Goal: Transaction & Acquisition: Purchase product/service

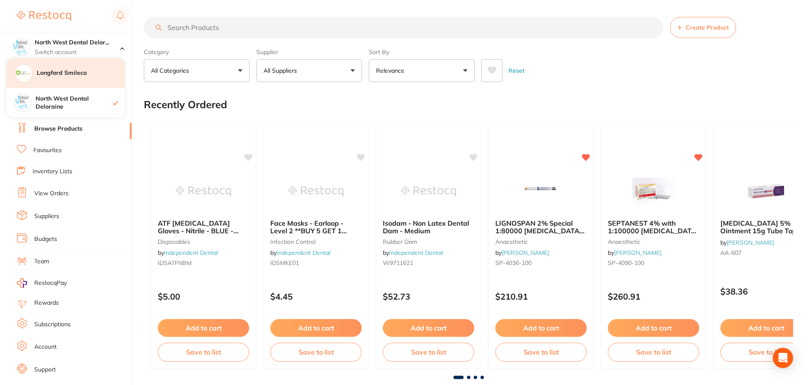
click at [82, 76] on h4 "Longford Smileco" at bounding box center [81, 73] width 88 height 8
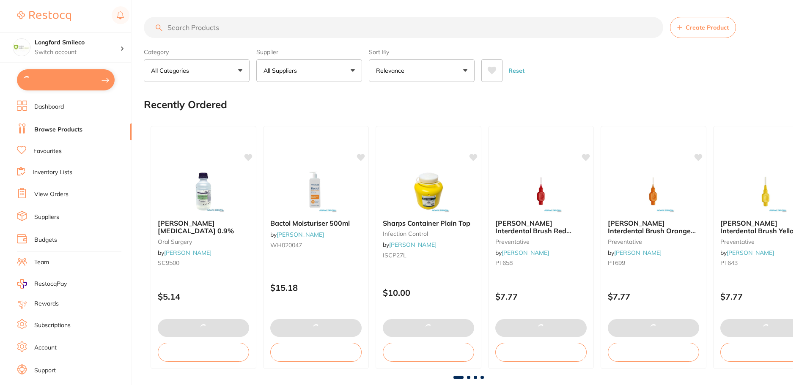
type input "4"
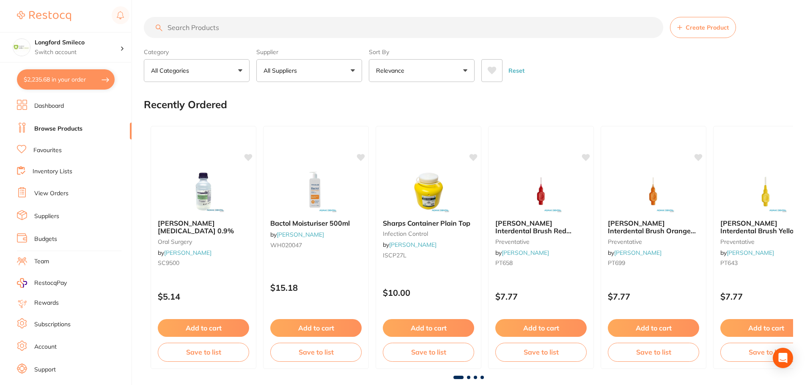
click at [99, 78] on button "$2,235.68 in your order" at bounding box center [66, 79] width 98 height 20
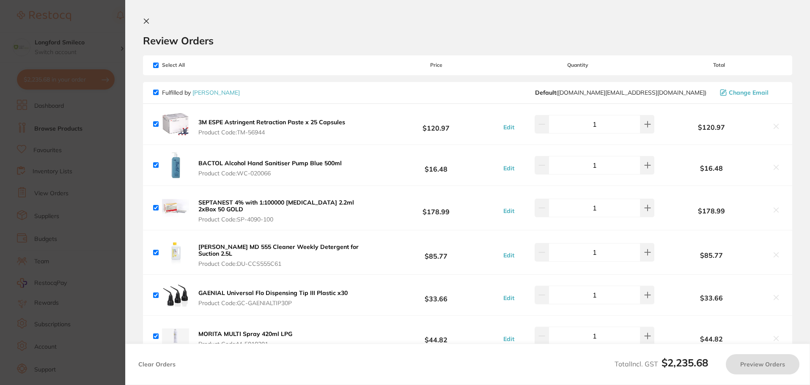
checkbox input "true"
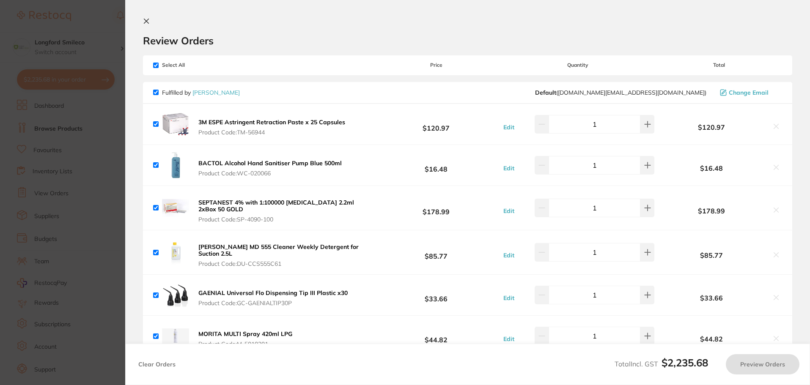
checkbox input "true"
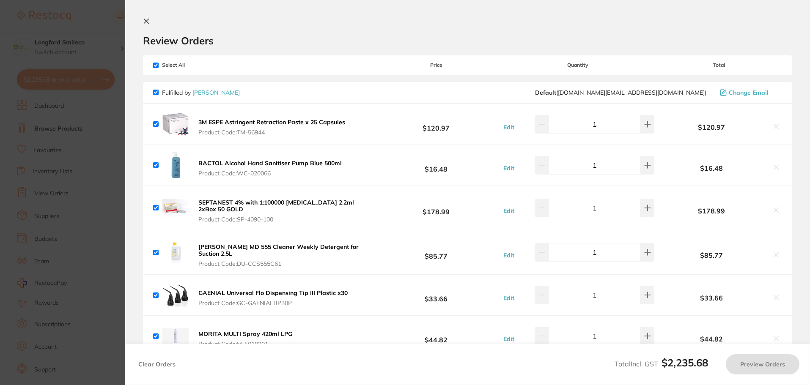
checkbox input "true"
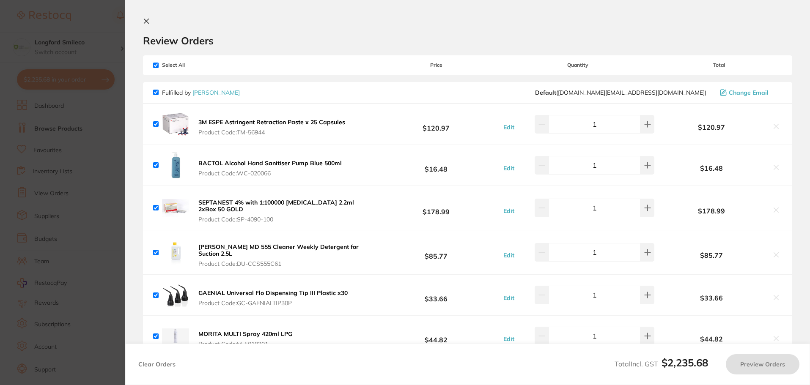
checkbox input "true"
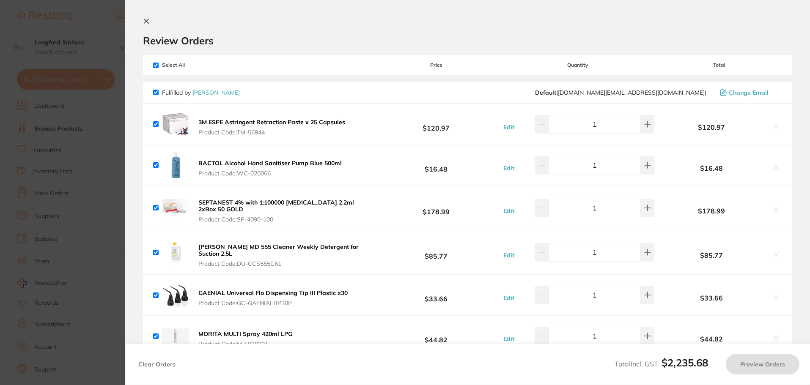
checkbox input "true"
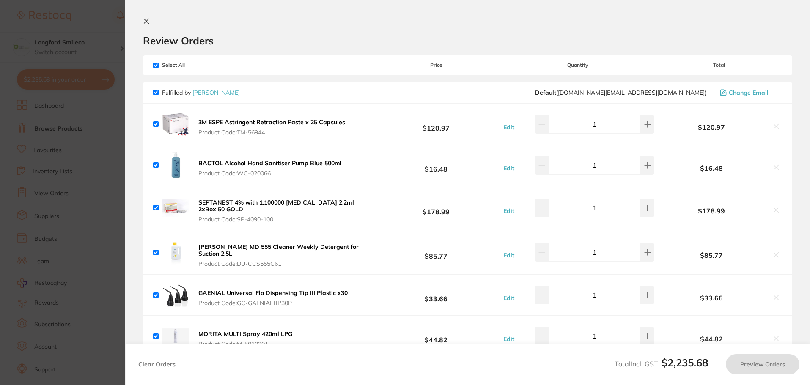
checkbox input "true"
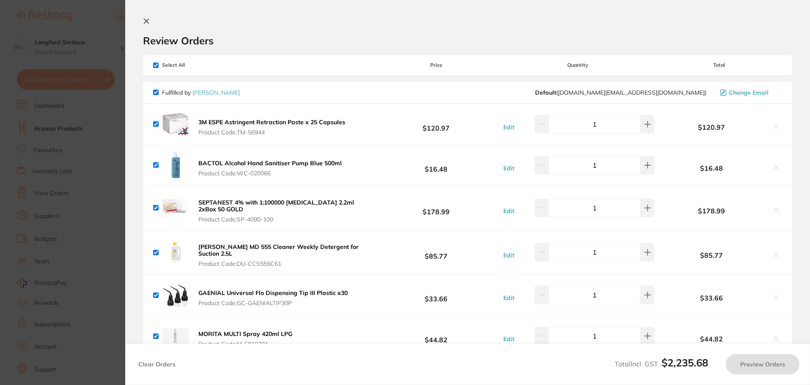
checkbox input "true"
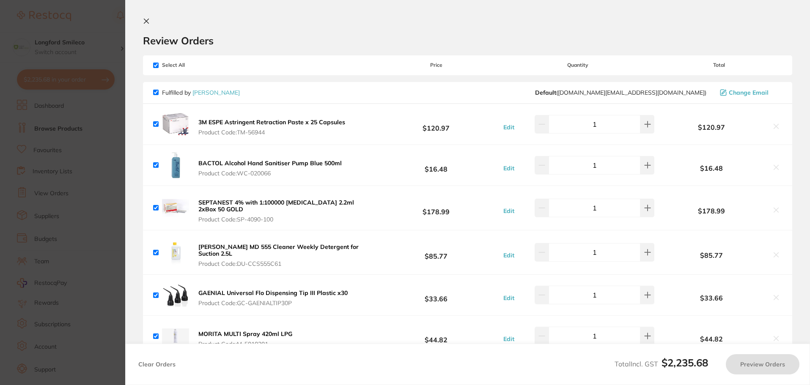
checkbox input "true"
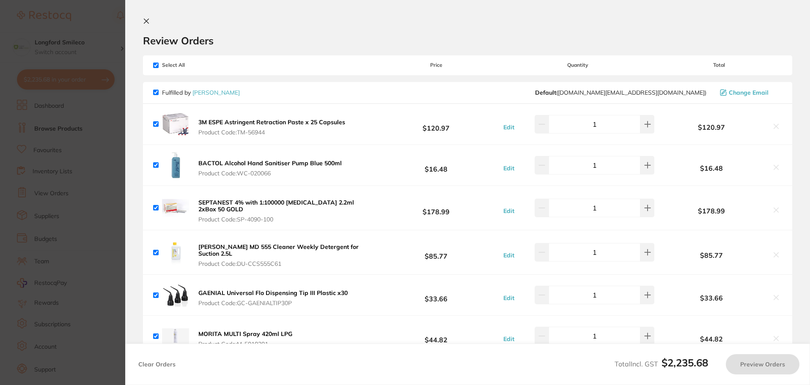
checkbox input "true"
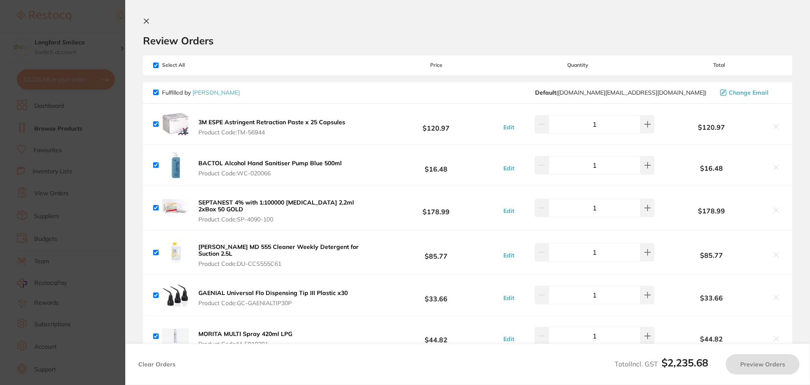
checkbox input "true"
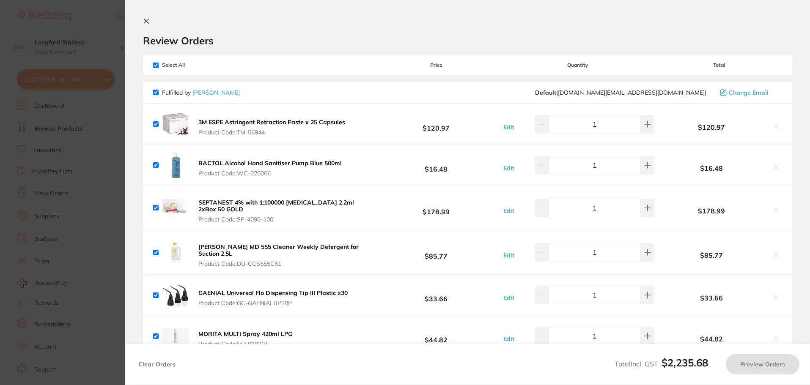
checkbox input "true"
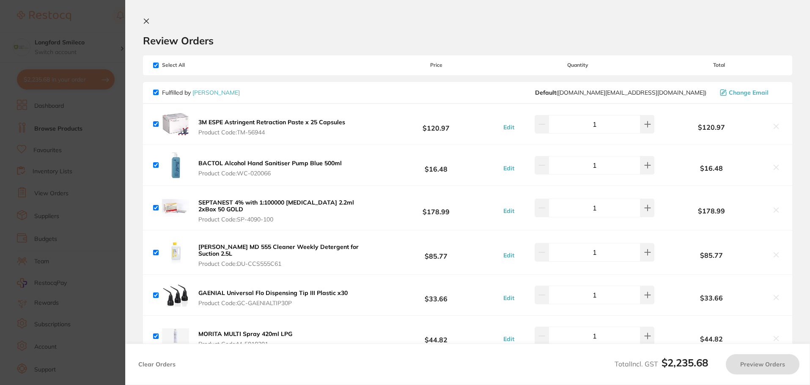
checkbox input "true"
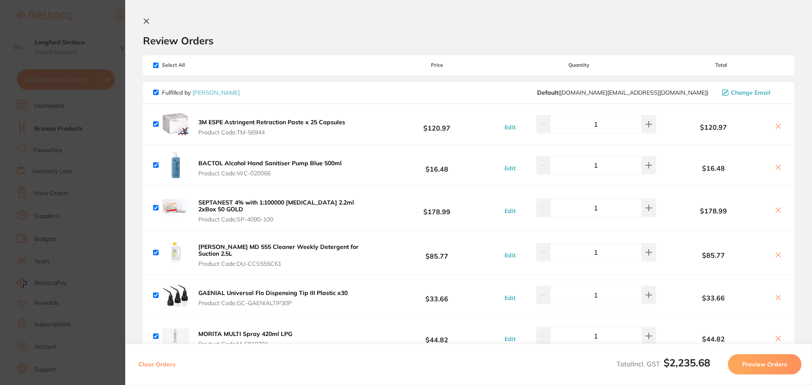
click at [96, 203] on section "Update RRP Set your pre negotiated price for this item. Item Agreed RRP (excl. …" at bounding box center [406, 192] width 812 height 385
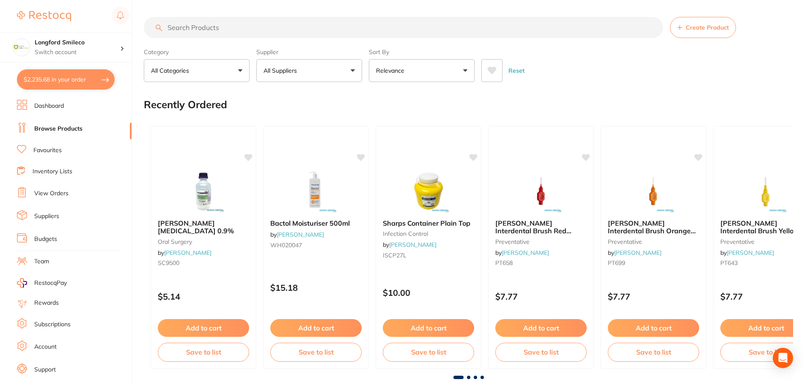
click at [231, 35] on input "search" at bounding box center [404, 27] width 520 height 21
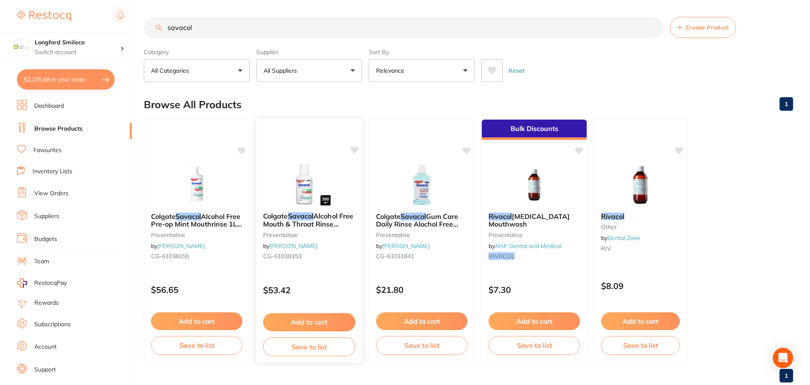
type input "savacol"
click at [292, 199] on img at bounding box center [308, 184] width 55 height 43
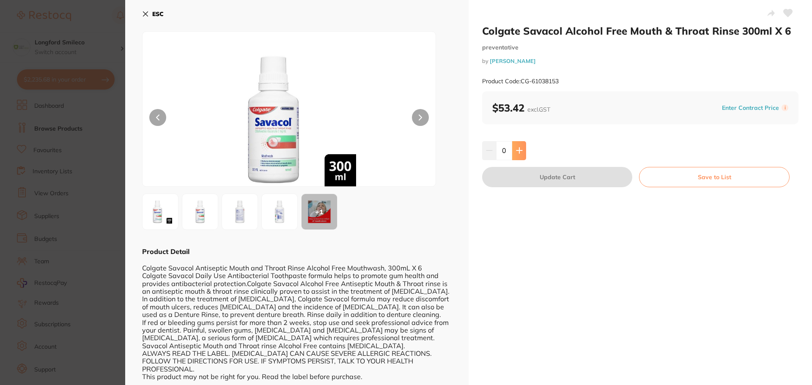
click at [520, 144] on button at bounding box center [519, 150] width 14 height 19
type input "1"
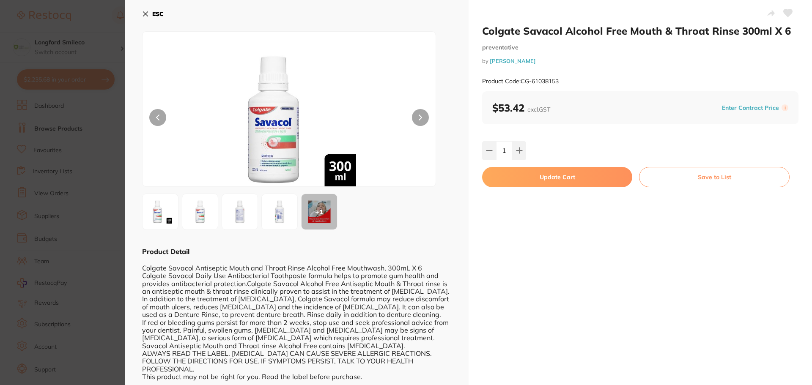
click at [525, 179] on button "Update Cart" at bounding box center [557, 177] width 150 height 20
checkbox input "false"
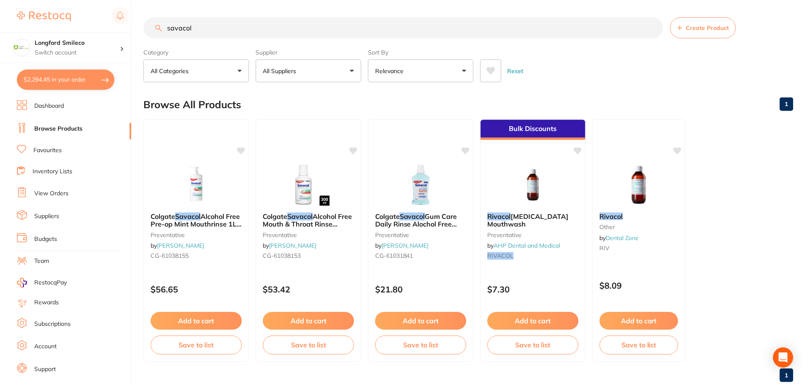
scroll to position [21, 0]
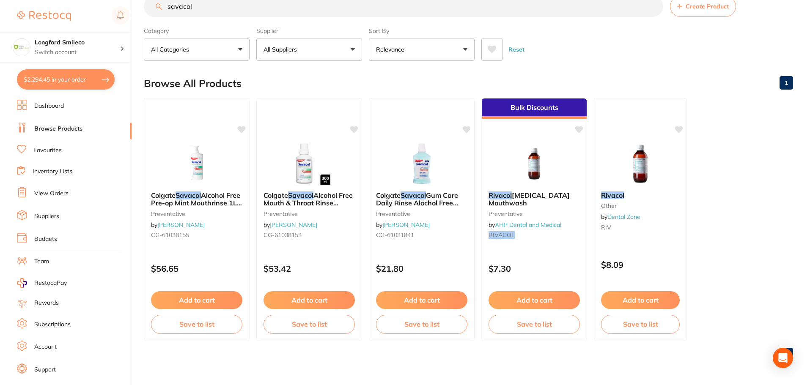
click at [90, 81] on button "$2,294.45 in your order" at bounding box center [66, 79] width 98 height 20
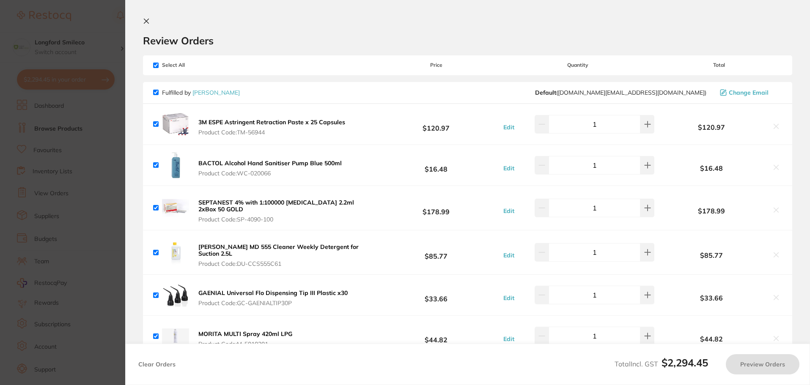
checkbox input "true"
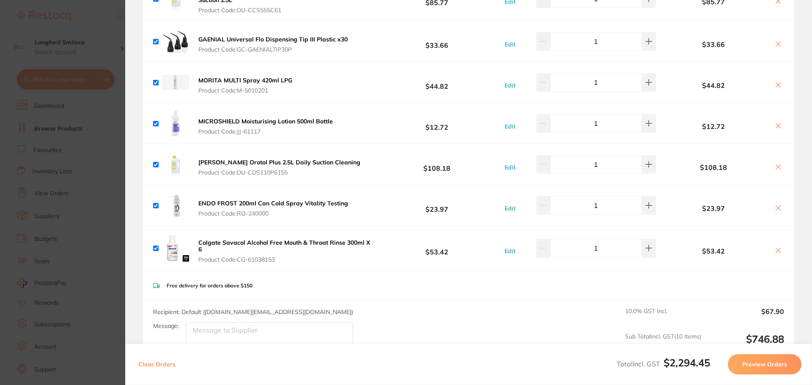
scroll to position [296, 0]
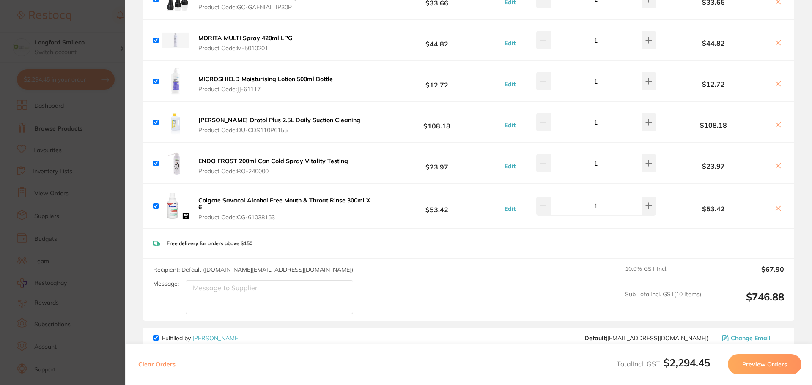
click at [61, 174] on section "Update RRP Set your pre negotiated price for this item. Item Agreed RRP (excl. …" at bounding box center [406, 192] width 812 height 385
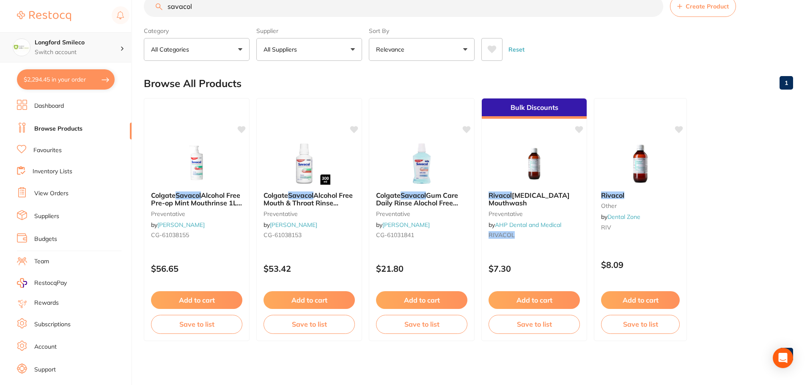
click at [79, 59] on div "Longford Smileco Switch account" at bounding box center [65, 47] width 131 height 30
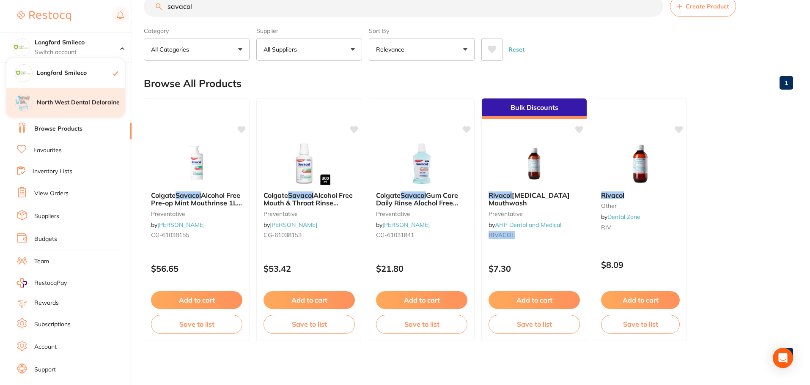
click at [82, 99] on h4 "North West Dental Deloraine" at bounding box center [81, 103] width 88 height 8
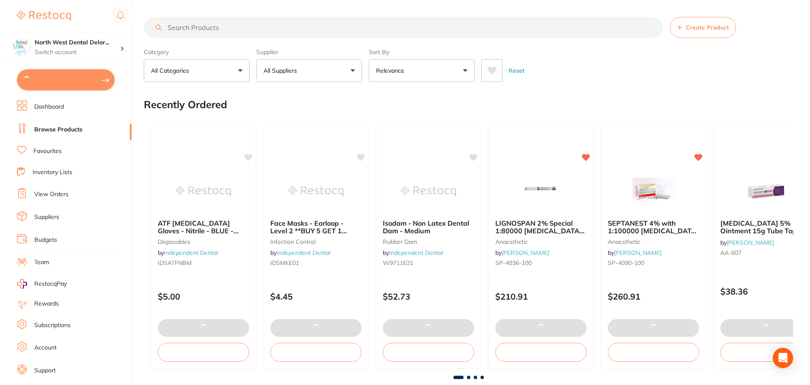
type input "2"
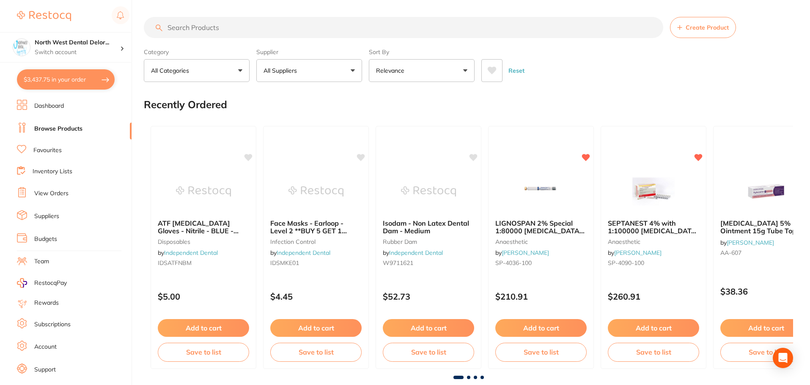
click at [58, 83] on button "$3,437.75 in your order" at bounding box center [66, 79] width 98 height 20
checkbox input "true"
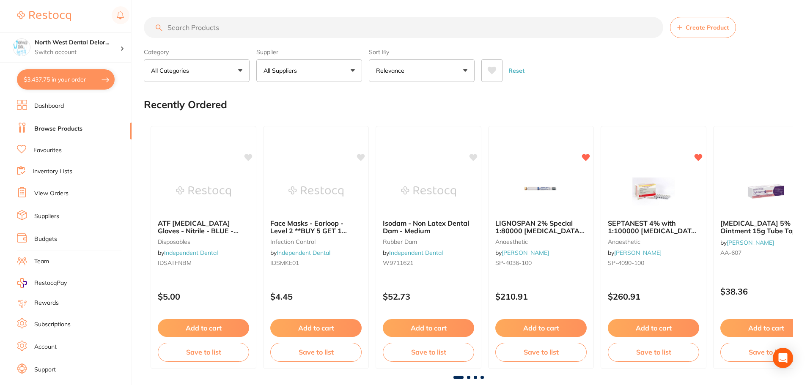
checkbox input "true"
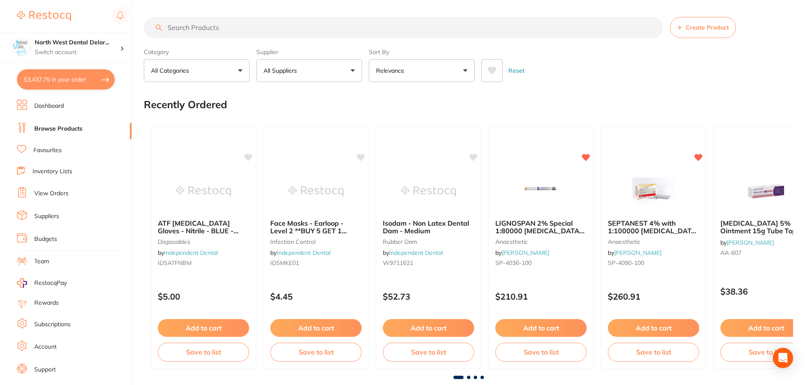
checkbox input "true"
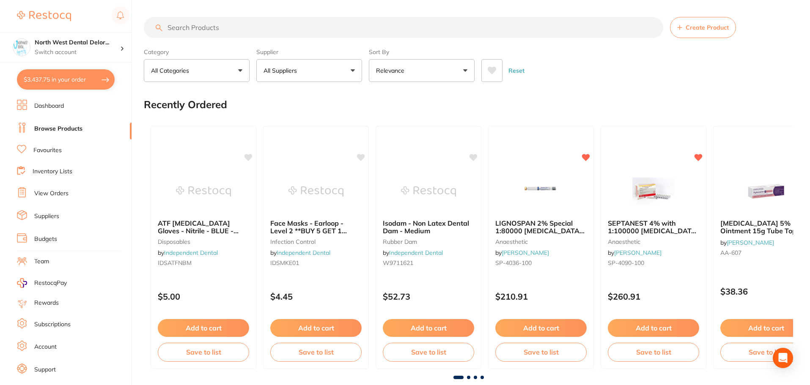
checkbox input "true"
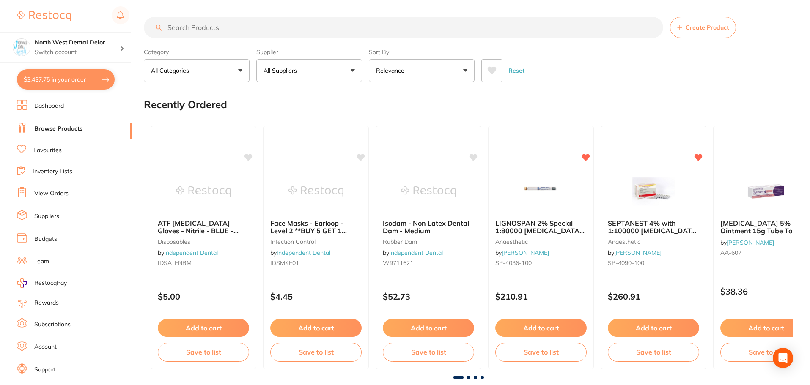
checkbox input "true"
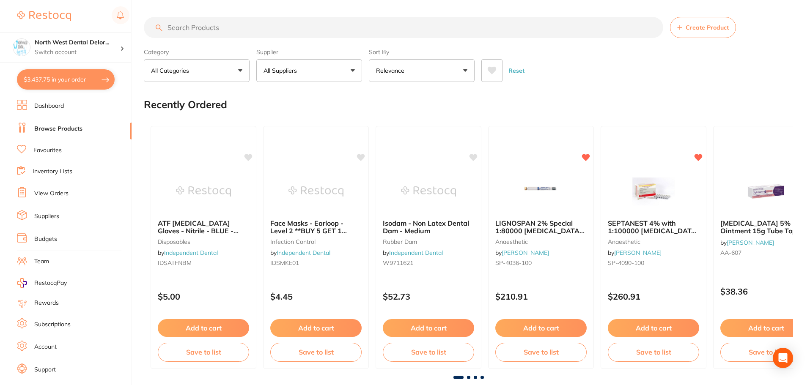
checkbox input "true"
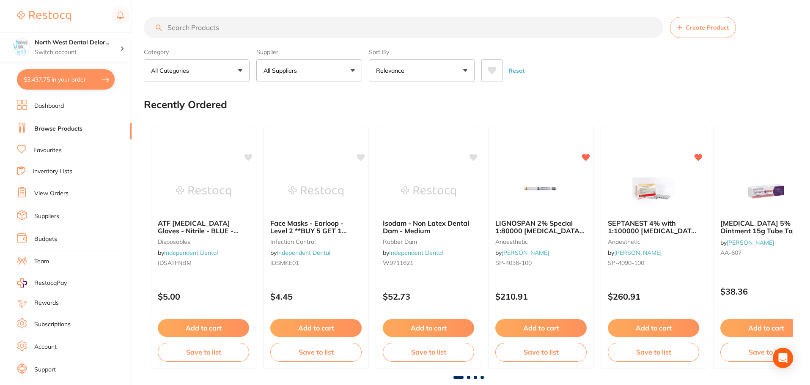
checkbox input "true"
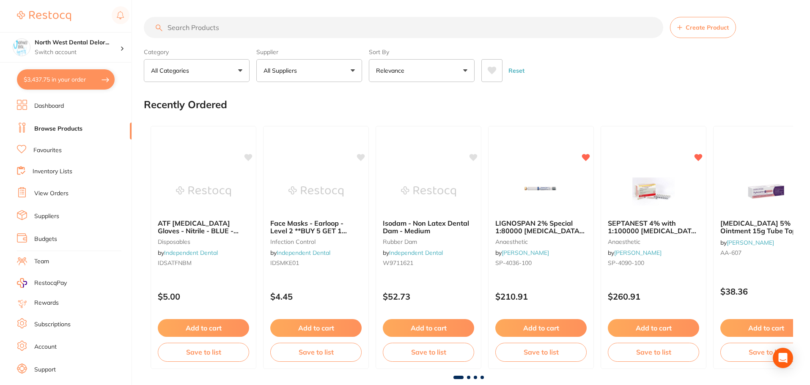
checkbox input "true"
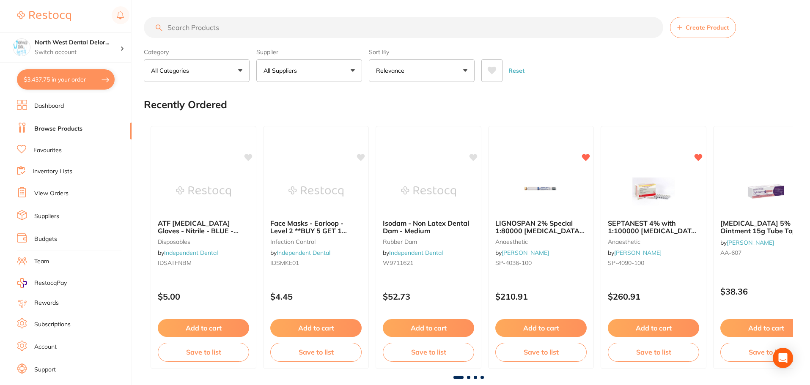
checkbox input "true"
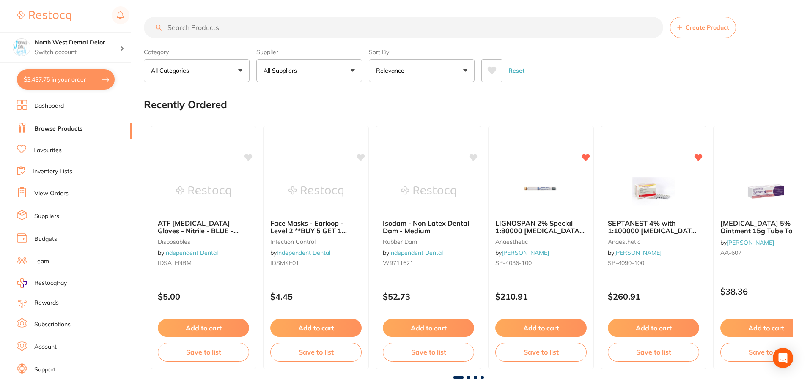
checkbox input "true"
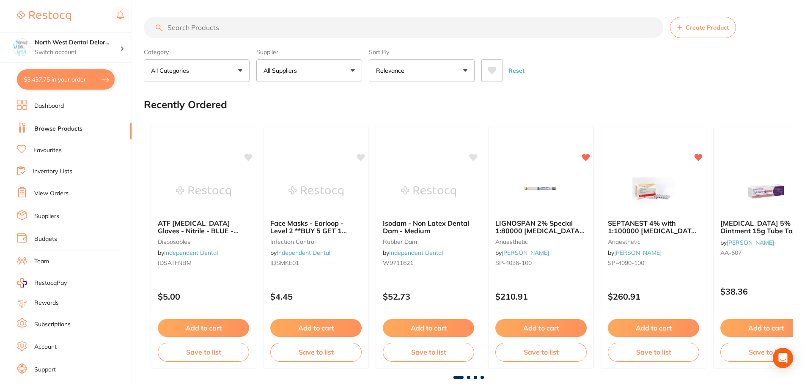
checkbox input "true"
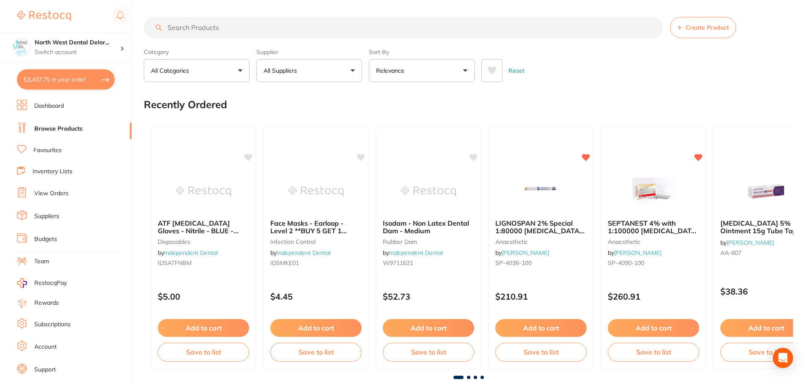
checkbox input "true"
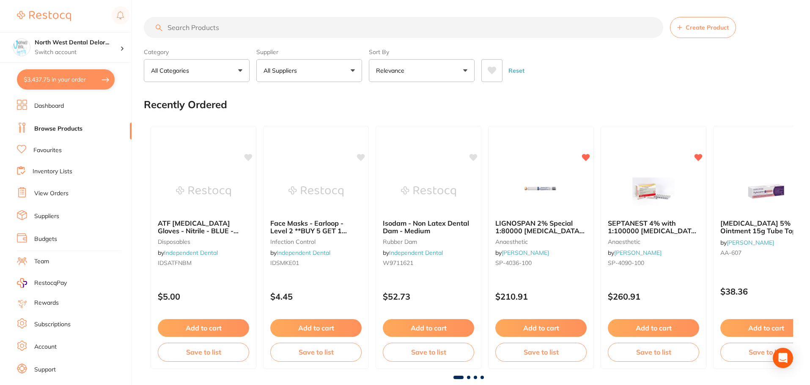
checkbox input "true"
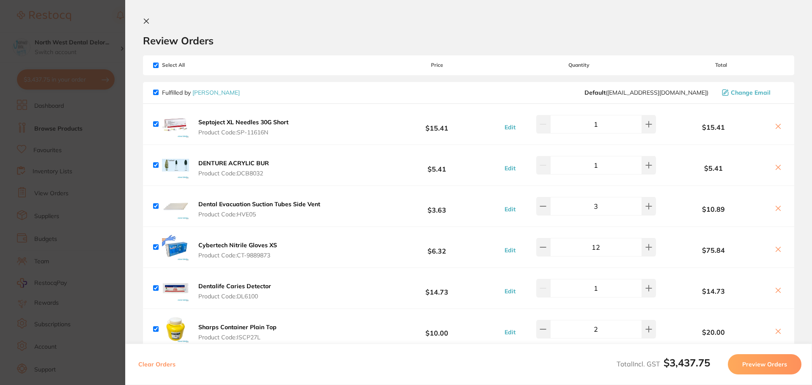
click at [185, 159] on img at bounding box center [175, 165] width 27 height 27
click at [207, 161] on b "DENTURE ACRYLIC BUR" at bounding box center [233, 163] width 71 height 8
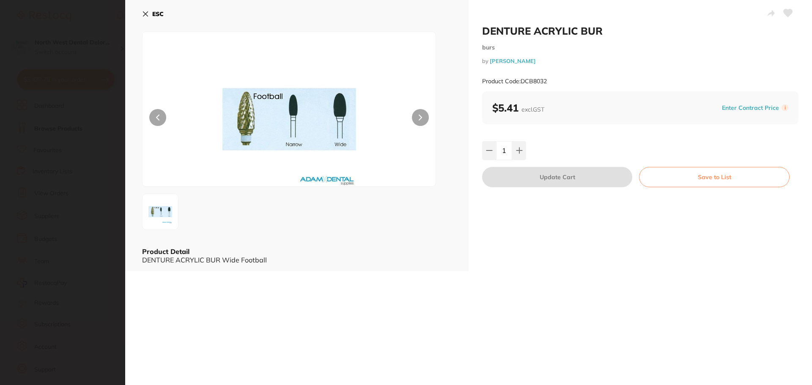
click at [144, 17] on icon at bounding box center [145, 14] width 7 height 7
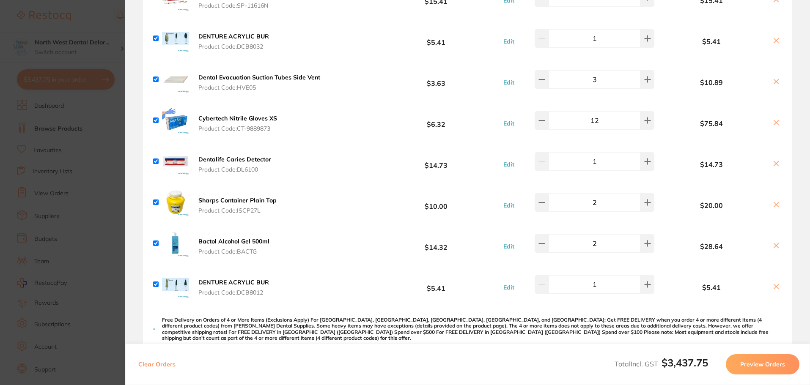
scroll to position [169, 0]
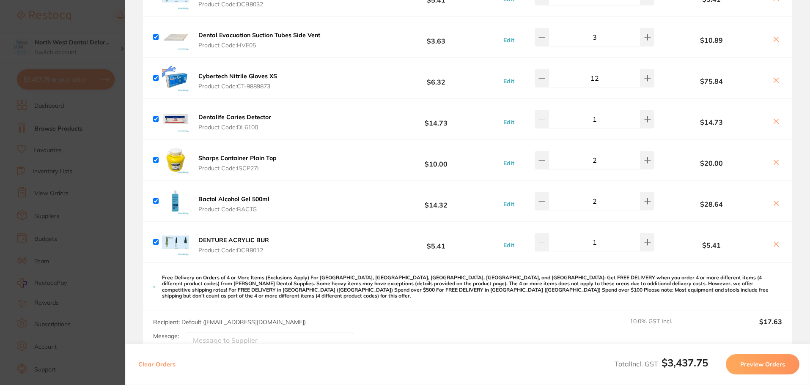
click at [773, 246] on icon at bounding box center [776, 244] width 7 height 7
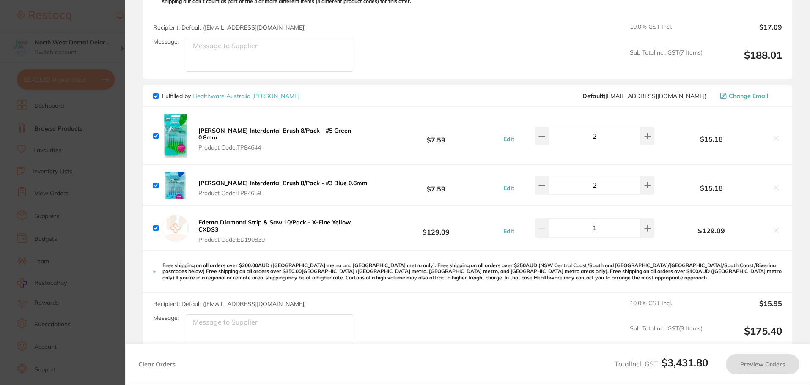
scroll to position [592, 0]
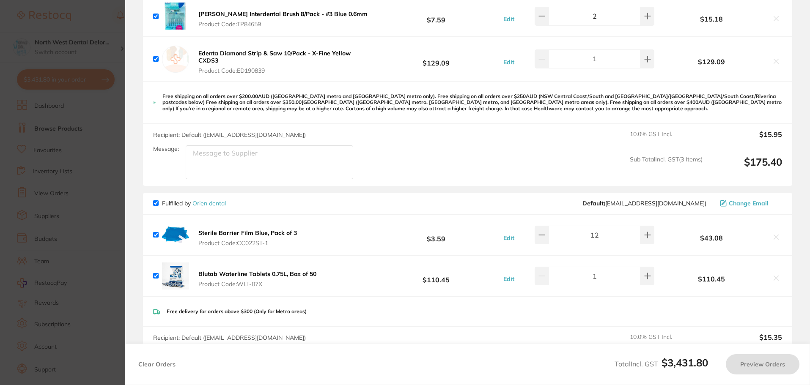
checkbox input "true"
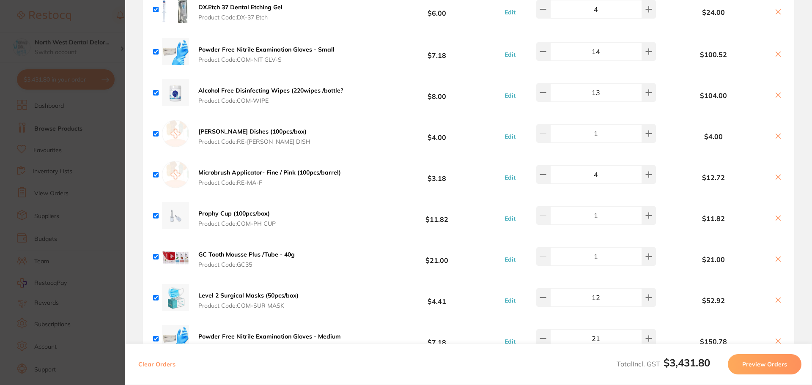
scroll to position [2405, 0]
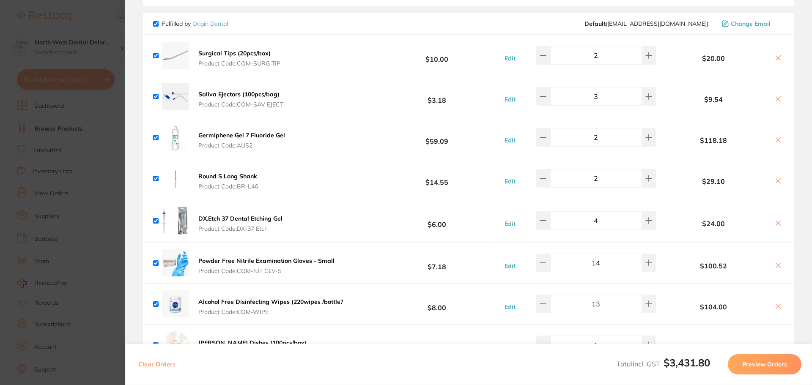
click at [17, 154] on section "Update RRP Set your pre negotiated price for this item. Item Agreed RRP (excl. …" at bounding box center [406, 192] width 812 height 385
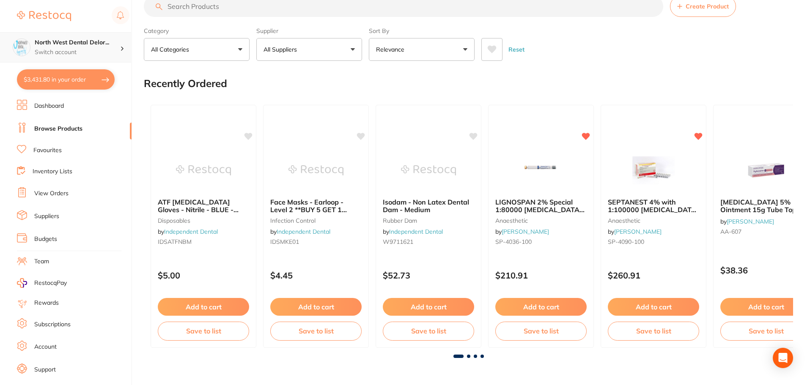
click at [69, 38] on div "North West Dental Delor... Switch account" at bounding box center [65, 47] width 131 height 30
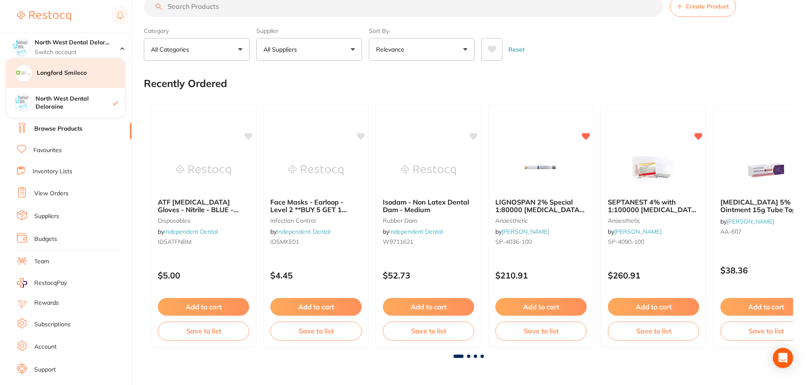
click at [74, 80] on div "Longford Smileco" at bounding box center [65, 73] width 118 height 30
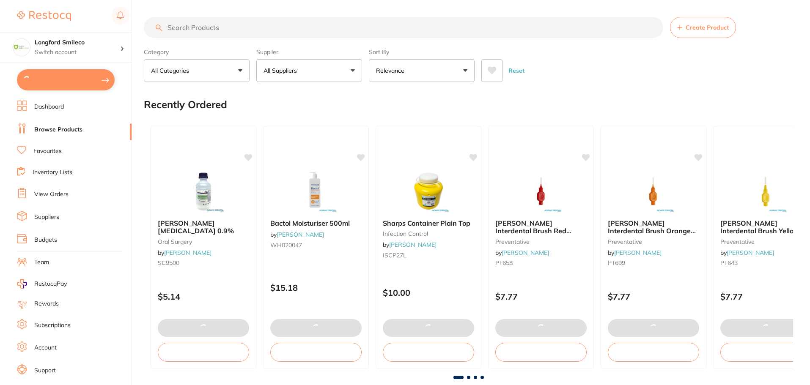
type input "4"
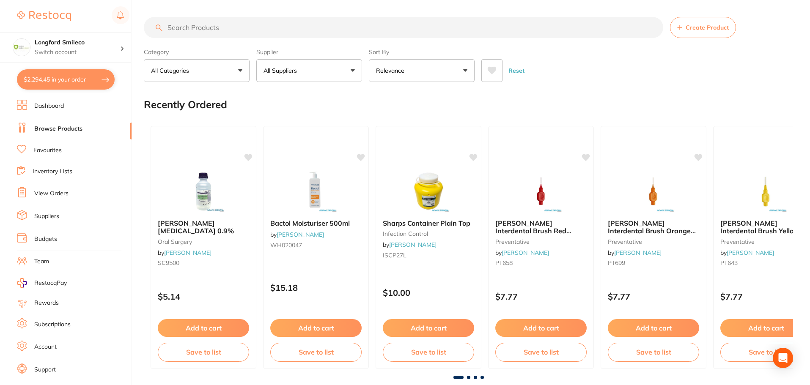
click at [74, 80] on button "$2,294.45 in your order" at bounding box center [66, 79] width 98 height 20
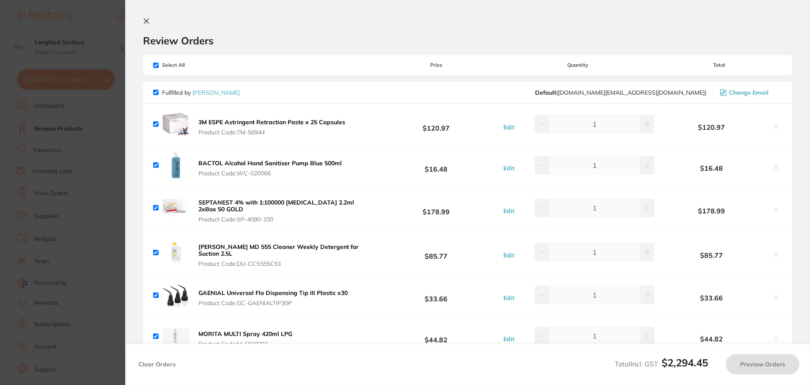
checkbox input "true"
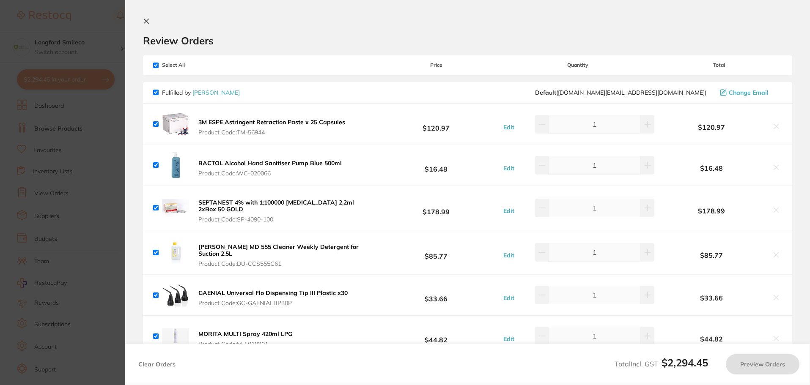
checkbox input "true"
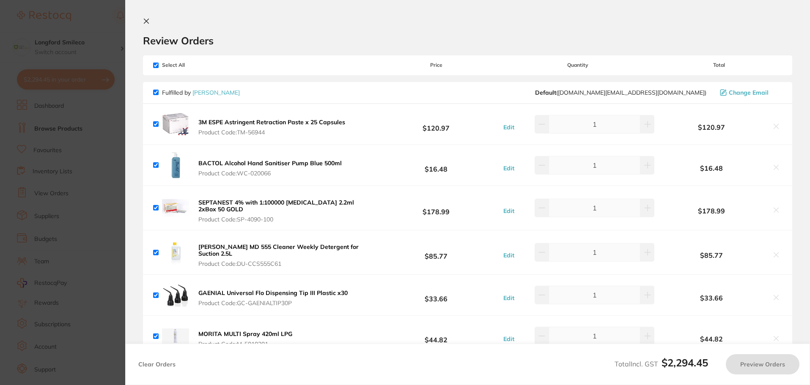
checkbox input "true"
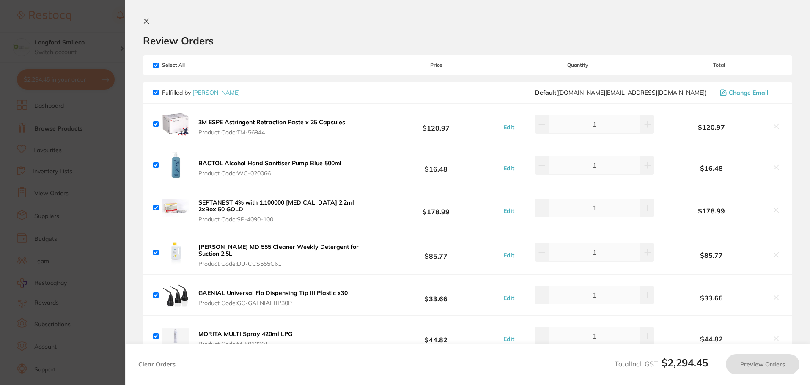
checkbox input "true"
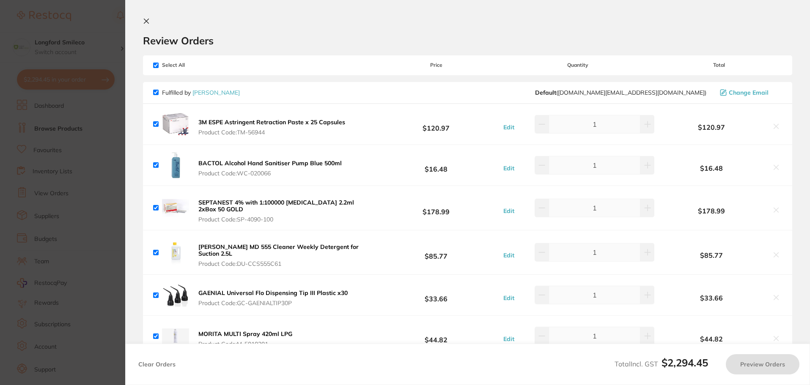
checkbox input "true"
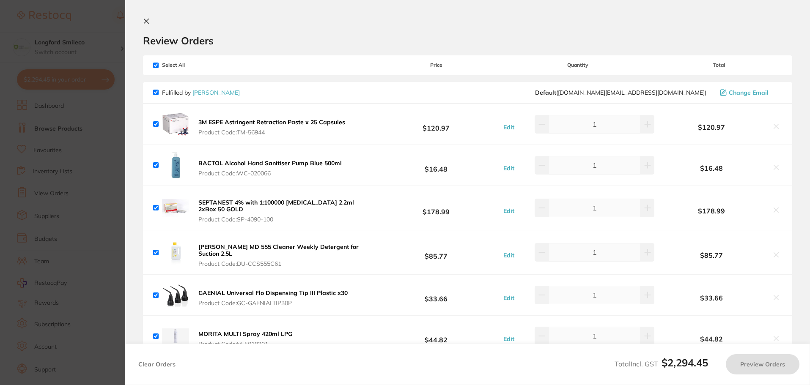
checkbox input "true"
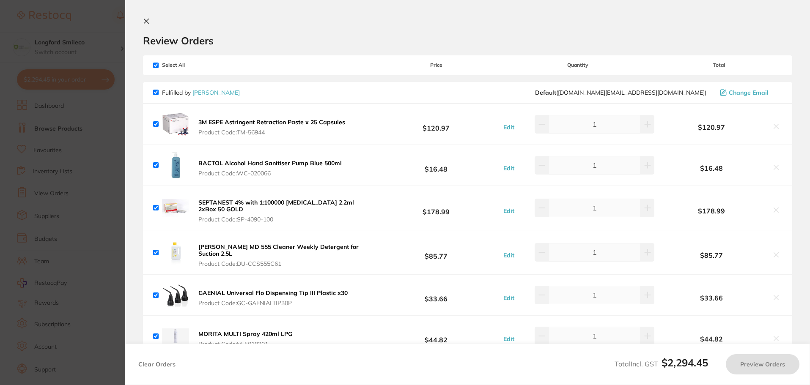
checkbox input "true"
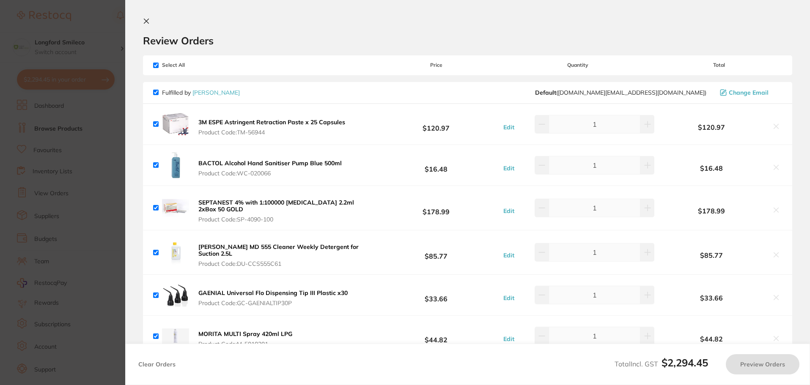
checkbox input "true"
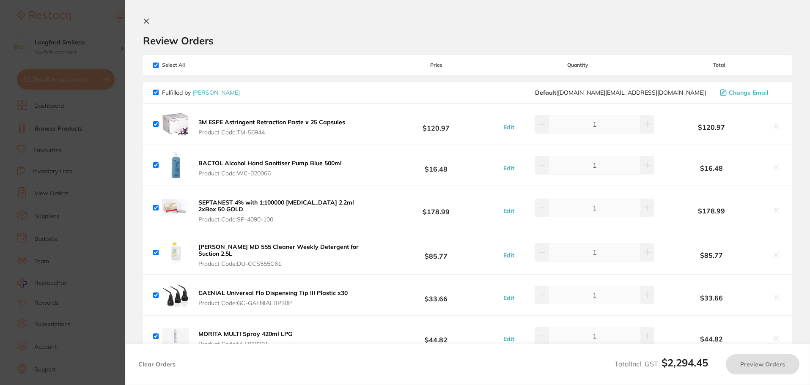
checkbox input "true"
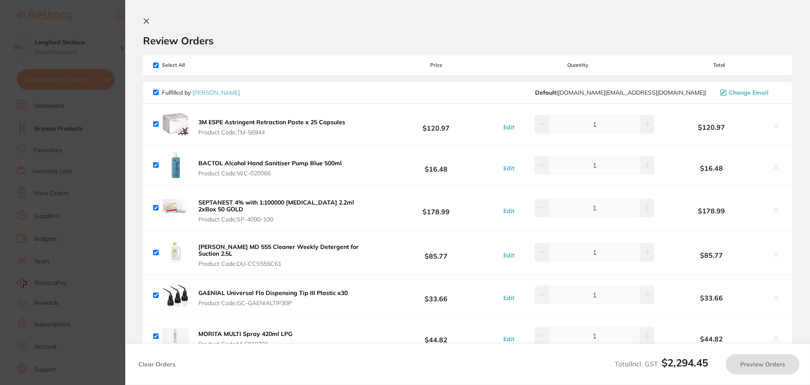
checkbox input "true"
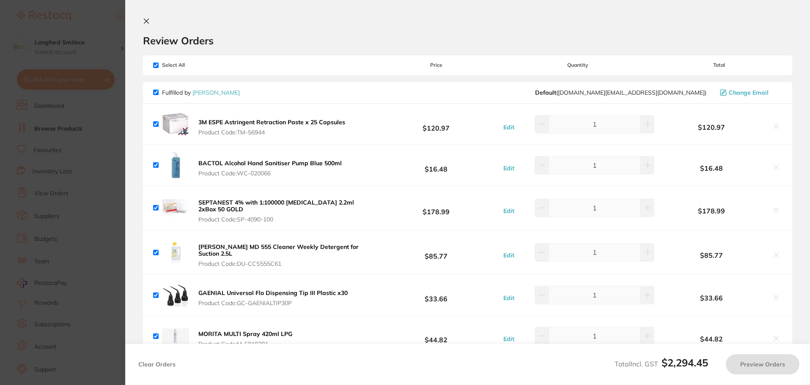
checkbox input "true"
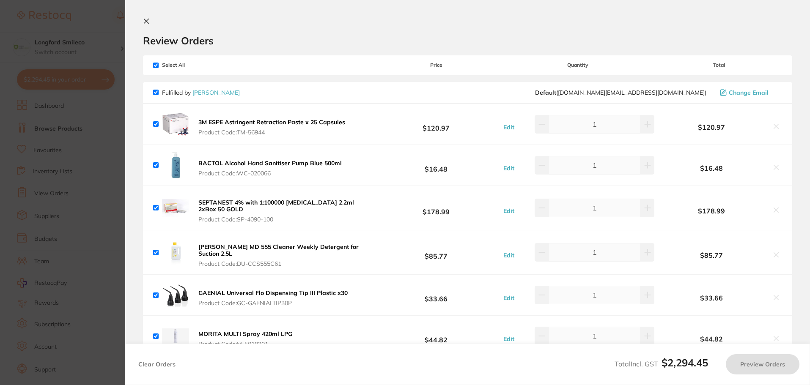
checkbox input "true"
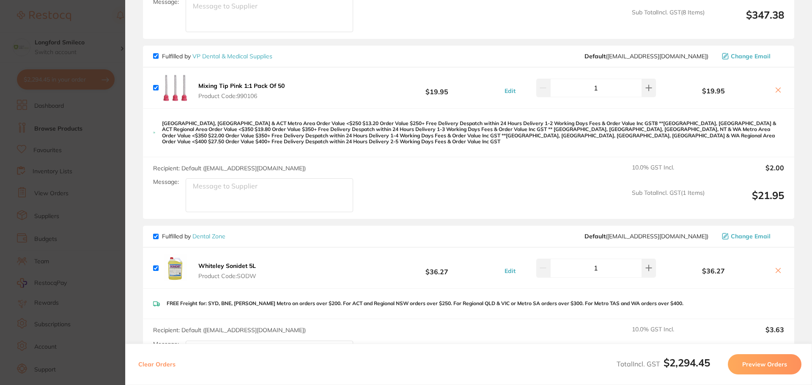
scroll to position [2775, 0]
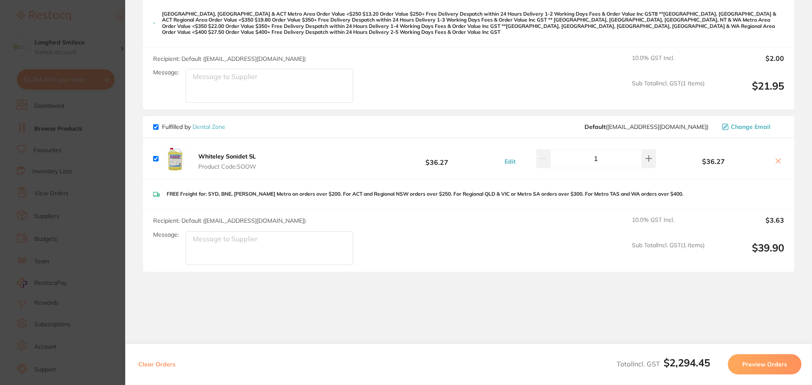
click at [73, 247] on section "Update RRP Set your pre negotiated price for this item. Item Agreed RRP (excl. …" at bounding box center [406, 192] width 812 height 385
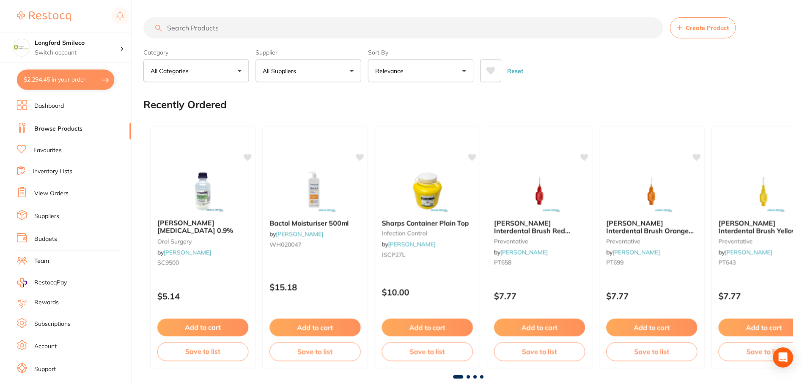
scroll to position [21, 0]
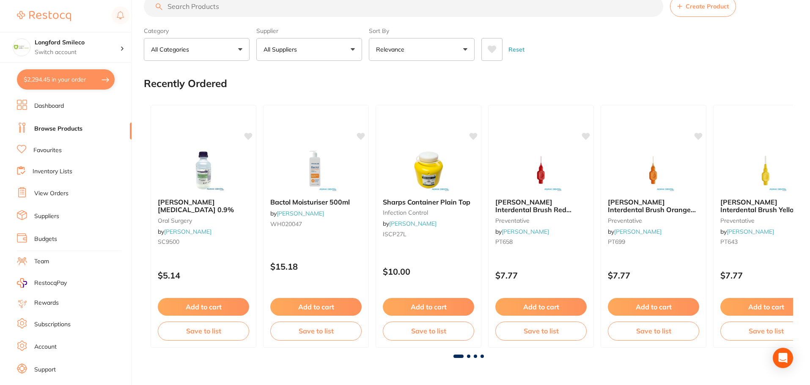
click at [214, 15] on input "search" at bounding box center [404, 6] width 520 height 21
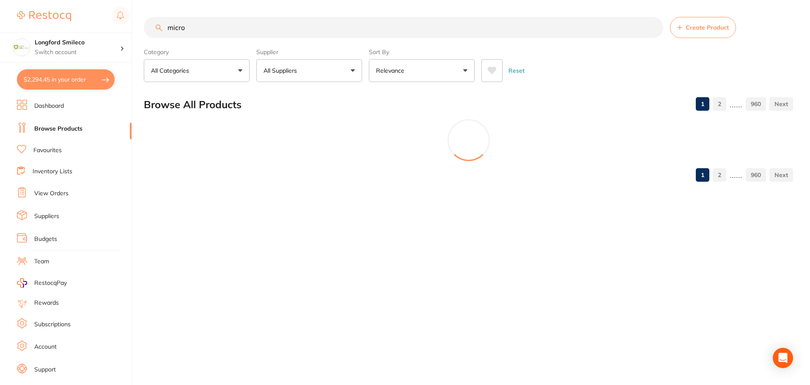
scroll to position [0, 0]
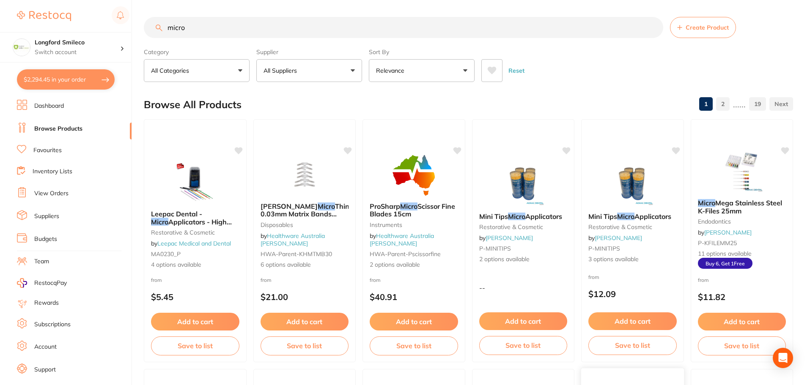
type input "micro"
click at [51, 54] on p "Switch account" at bounding box center [77, 52] width 85 height 8
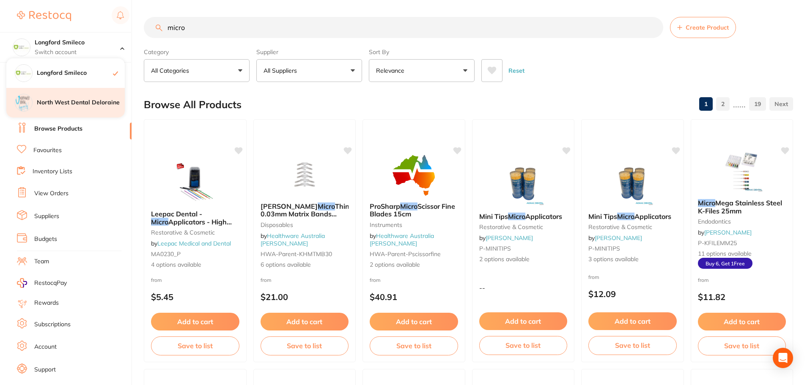
click at [73, 103] on h4 "North West Dental Deloraine" at bounding box center [81, 103] width 88 height 8
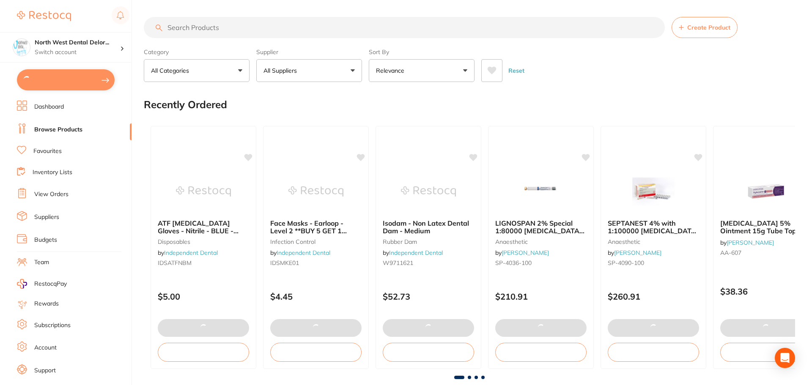
click at [70, 78] on button at bounding box center [66, 79] width 98 height 21
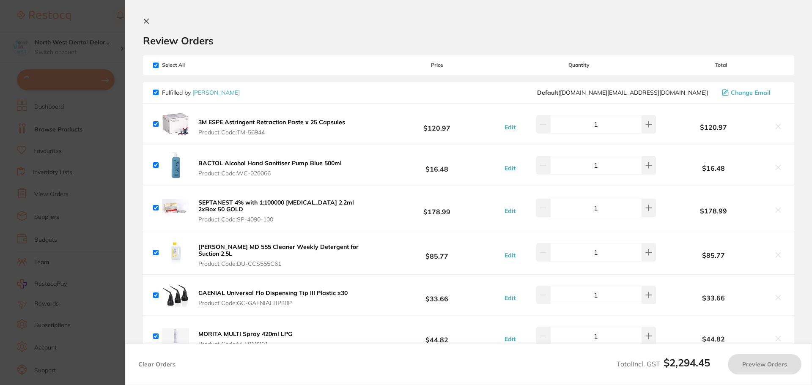
checkbox input "true"
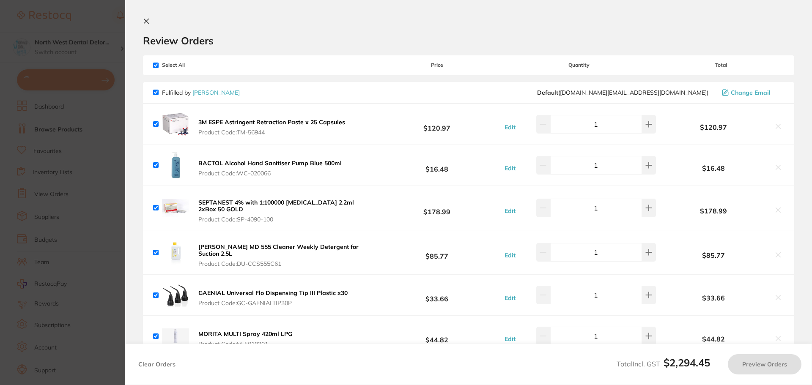
checkbox input "true"
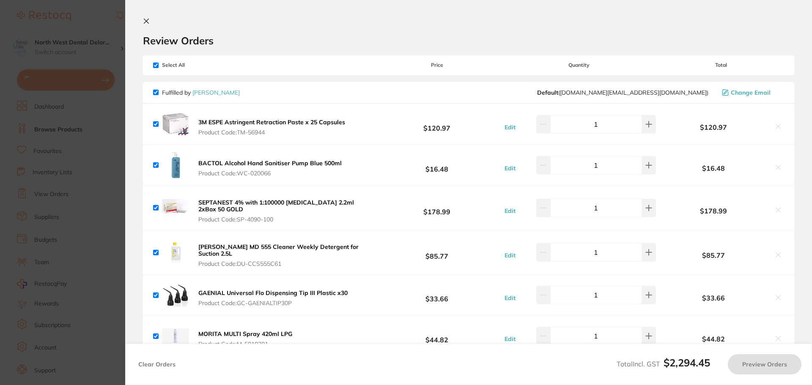
checkbox input "true"
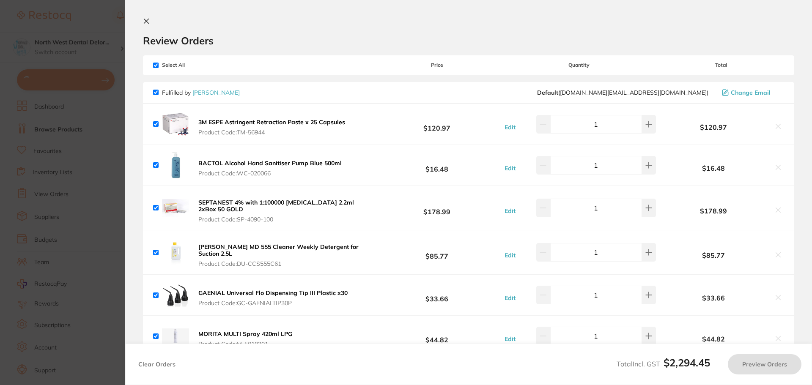
checkbox input "true"
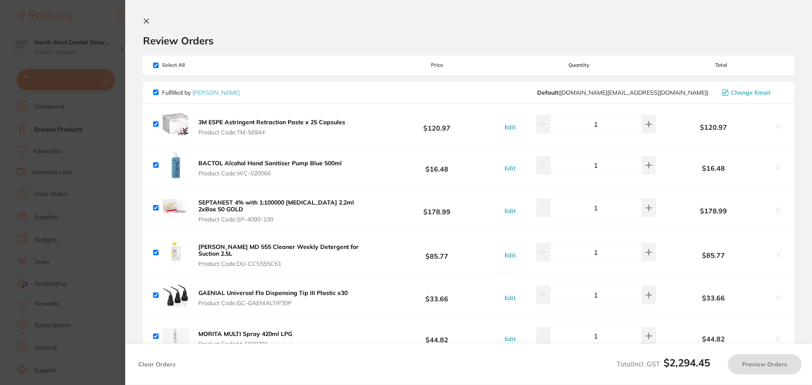
checkbox input "true"
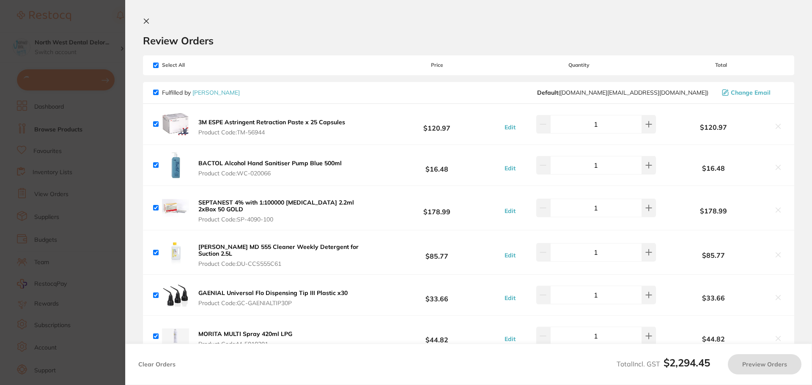
checkbox input "true"
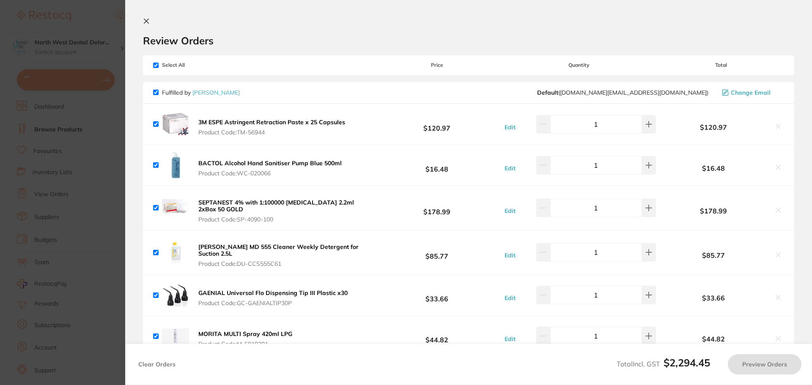
checkbox input "true"
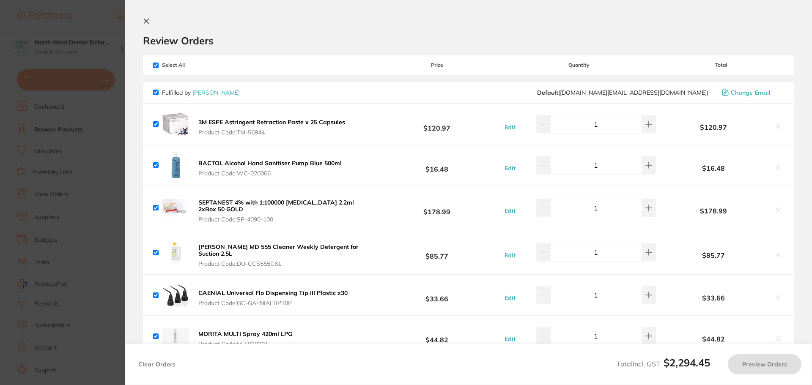
checkbox input "true"
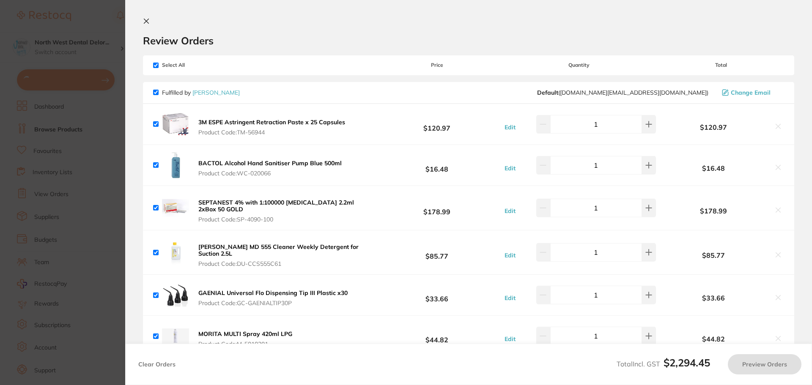
checkbox input "true"
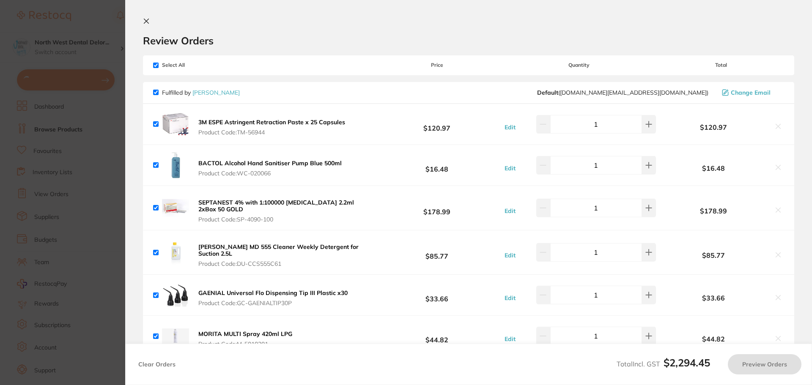
checkbox input "true"
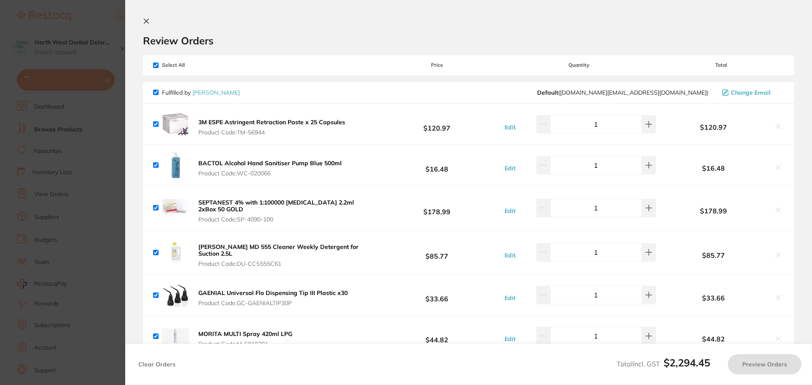
checkbox input "true"
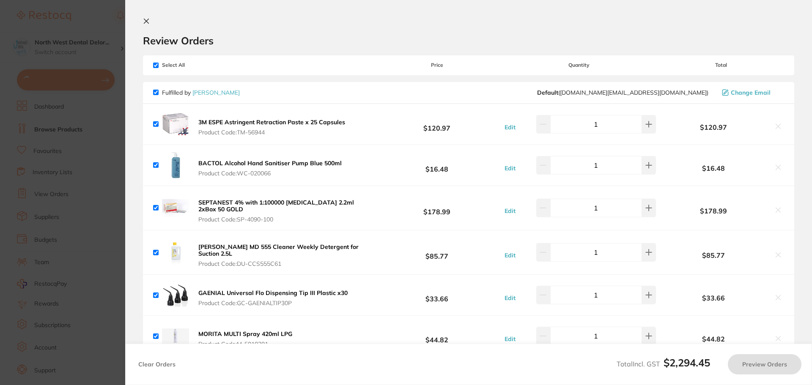
checkbox input "true"
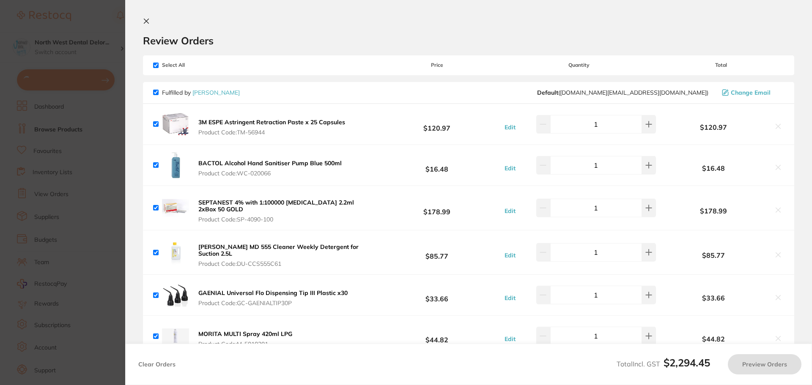
checkbox input "true"
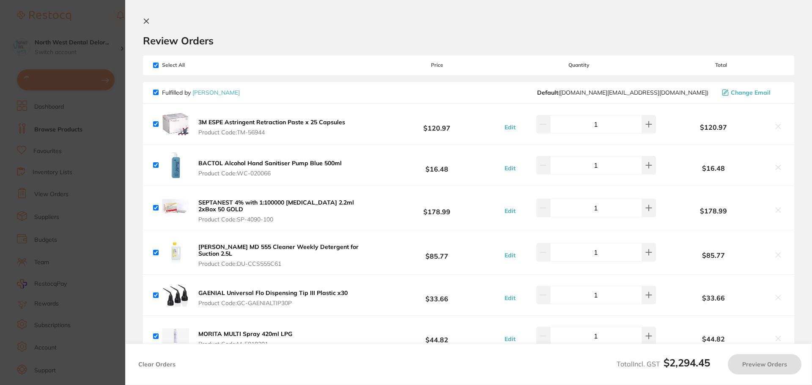
checkbox input "true"
type input "2"
checkbox input "true"
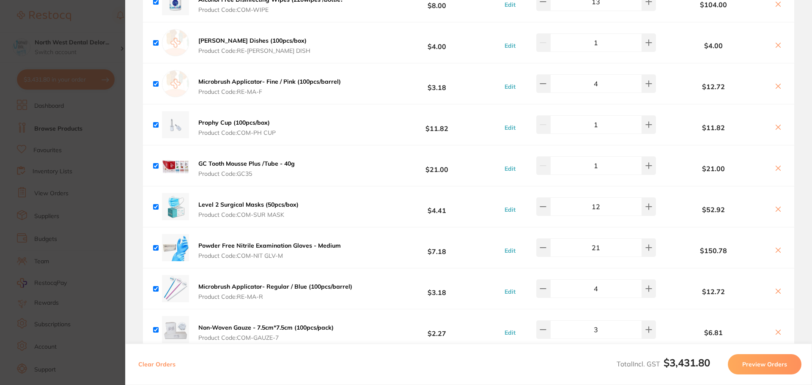
scroll to position [2750, 0]
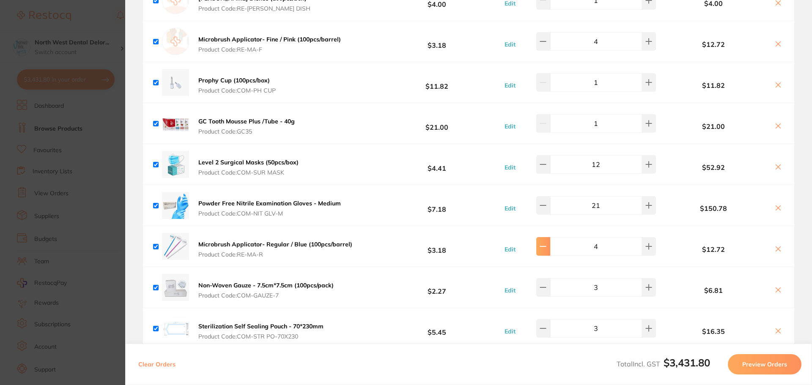
click at [550, 237] on button at bounding box center [543, 246] width 14 height 19
type input "2"
click at [75, 188] on section "Update RRP Set your pre negotiated price for this item. Item Agreed RRP (excl. …" at bounding box center [406, 192] width 812 height 385
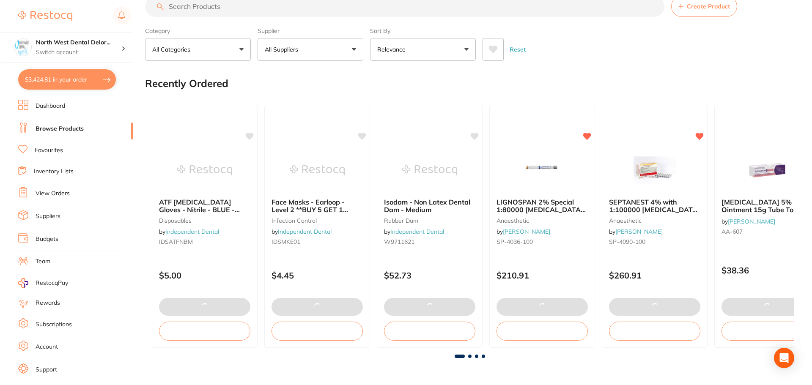
scroll to position [0, 0]
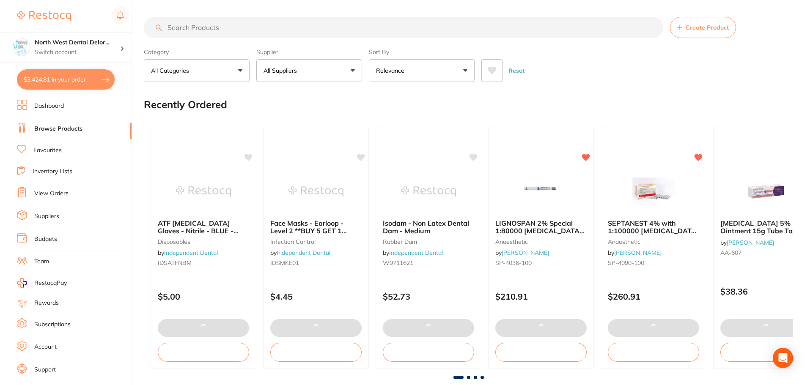
click at [236, 30] on input "search" at bounding box center [404, 27] width 520 height 21
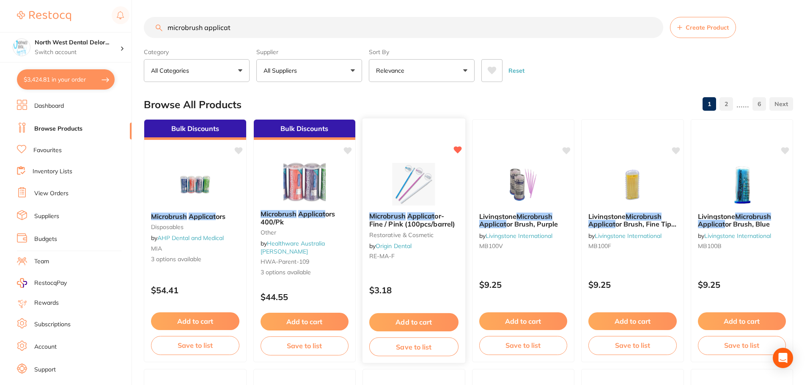
type input "microbrush applicat"
click at [426, 186] on img at bounding box center [413, 184] width 55 height 43
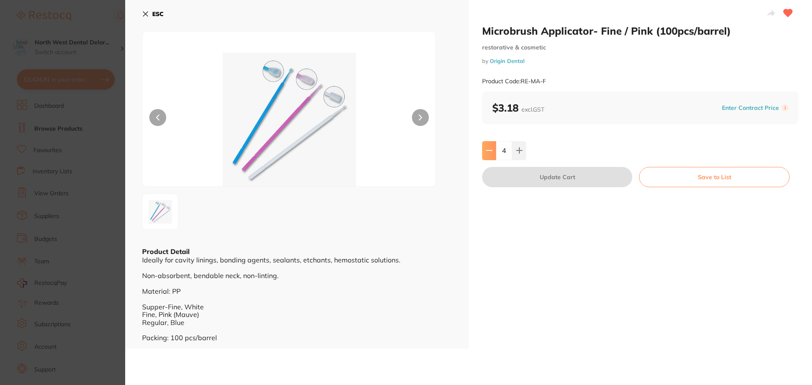
click at [490, 152] on icon at bounding box center [489, 150] width 7 height 7
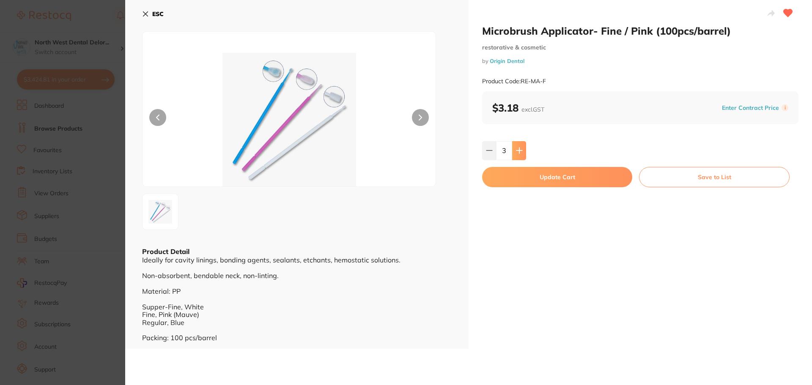
click at [518, 152] on icon at bounding box center [519, 150] width 5 height 5
type input "4"
click at [531, 178] on button "Update Cart" at bounding box center [557, 177] width 150 height 20
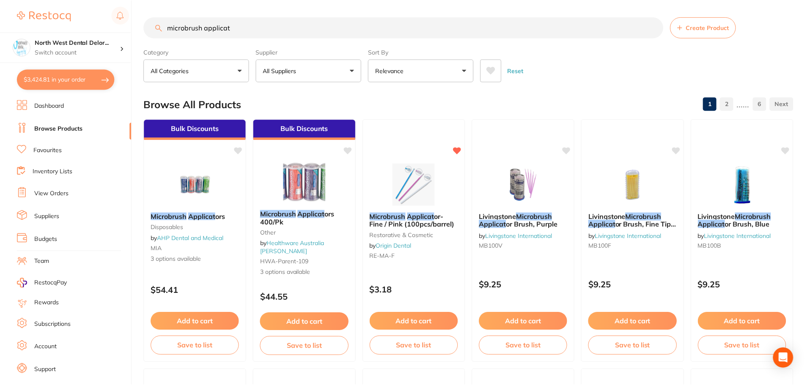
scroll to position [21, 0]
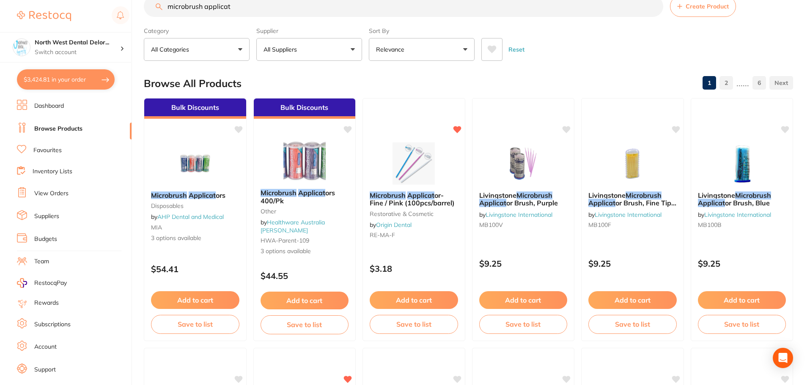
click at [88, 71] on button "$3,424.81 in your order" at bounding box center [66, 79] width 98 height 20
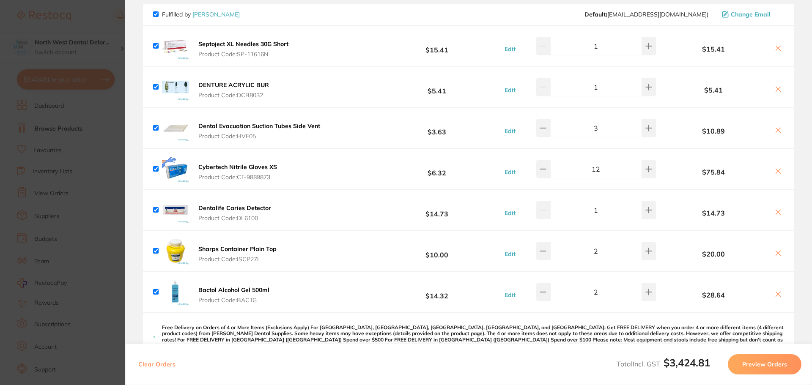
scroll to position [0, 0]
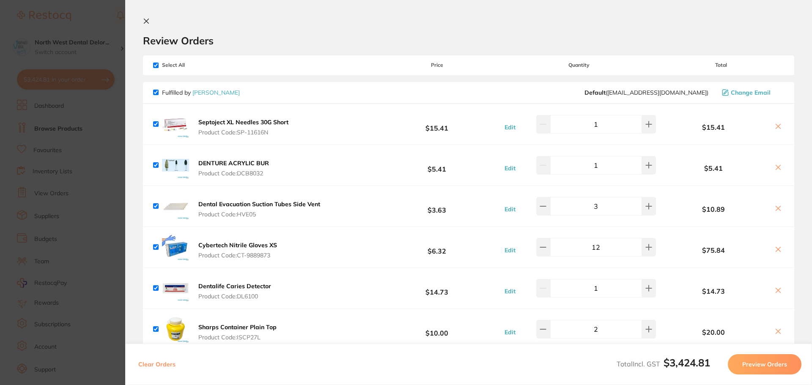
click at [115, 109] on section "Update RRP Set your pre negotiated price for this item. Item Agreed RRP (excl. …" at bounding box center [406, 192] width 812 height 385
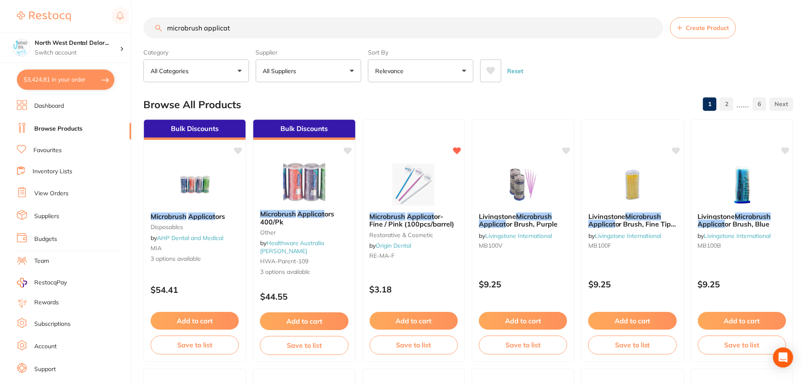
scroll to position [21, 0]
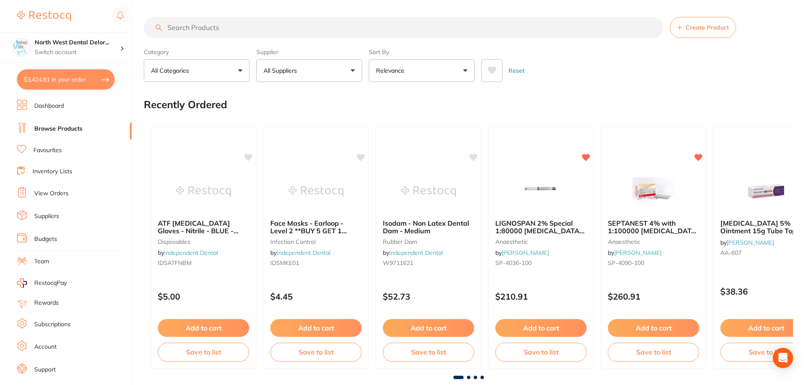
drag, startPoint x: 72, startPoint y: 85, endPoint x: 213, endPoint y: 112, distance: 143.4
click at [72, 85] on button "$3,424.81 in your order" at bounding box center [66, 79] width 98 height 20
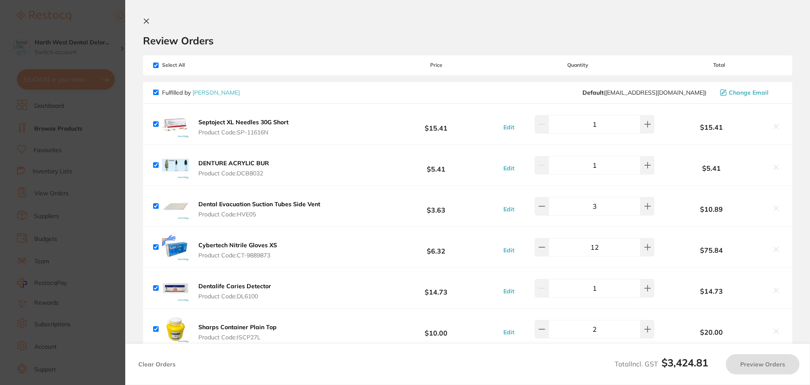
checkbox input "true"
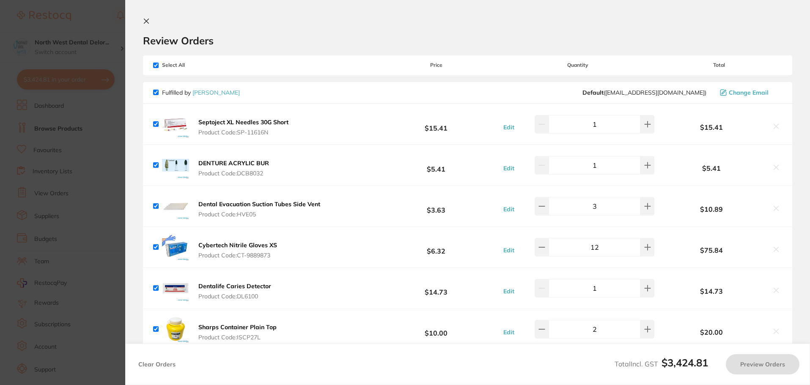
checkbox input "true"
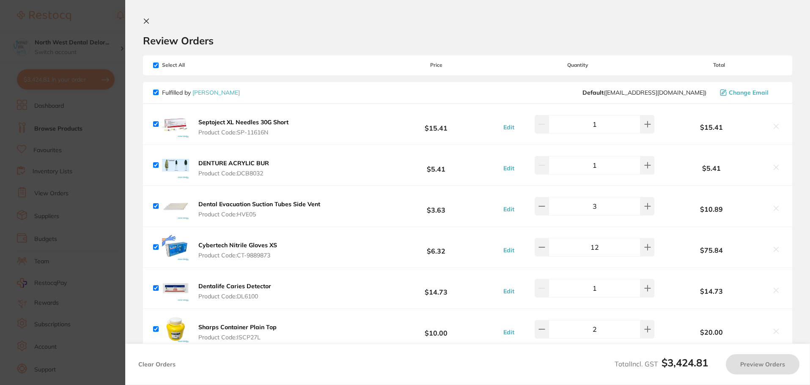
checkbox input "true"
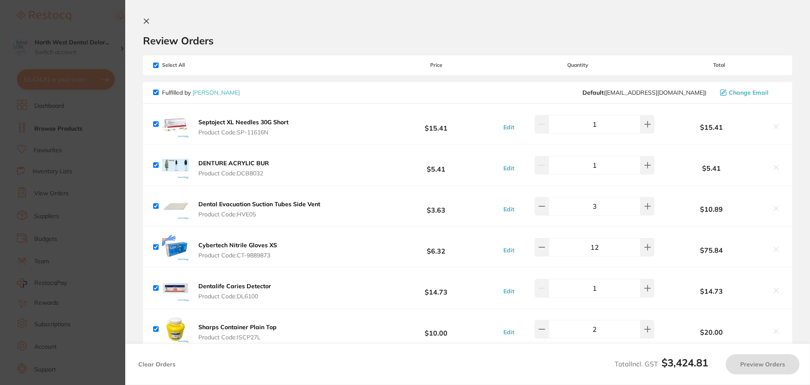
checkbox input "true"
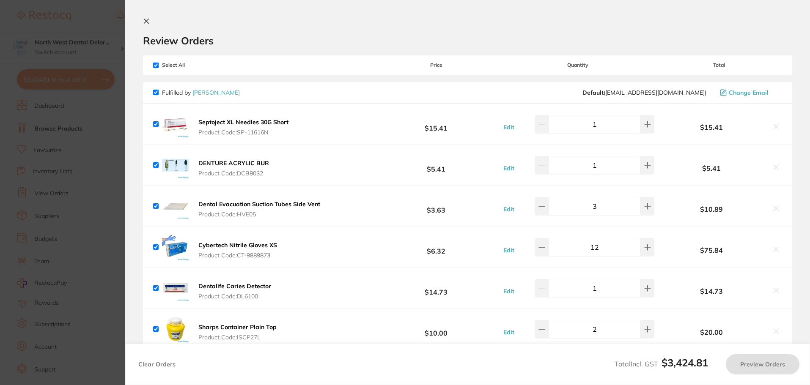
checkbox input "true"
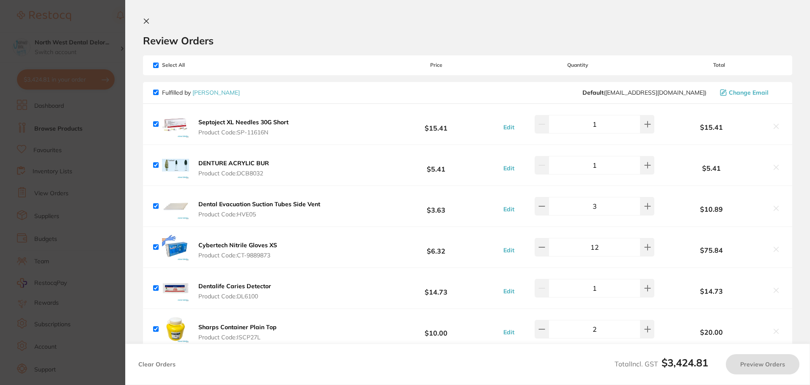
checkbox input "true"
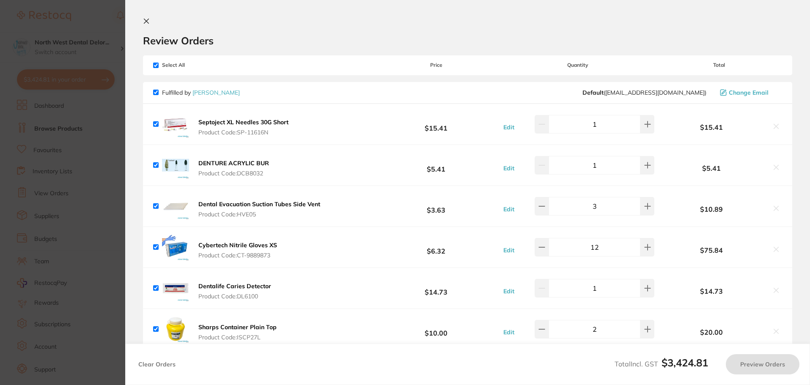
checkbox input "true"
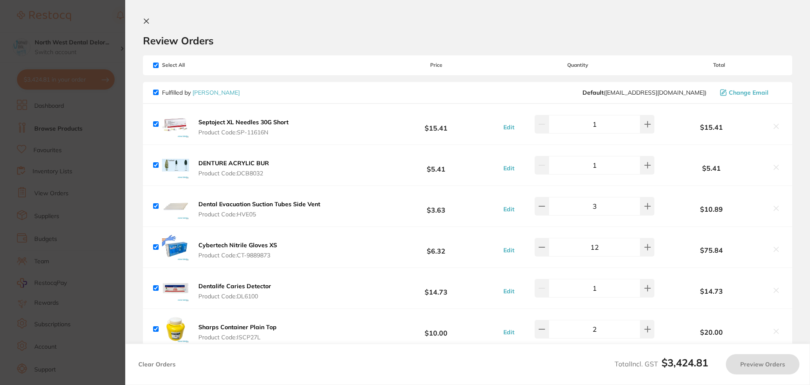
checkbox input "true"
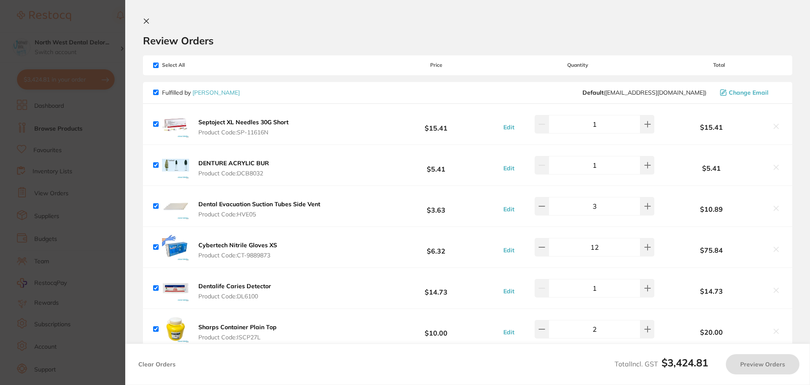
checkbox input "true"
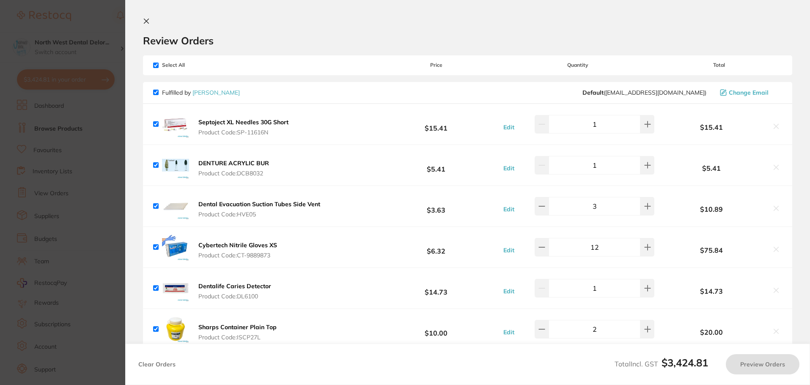
checkbox input "true"
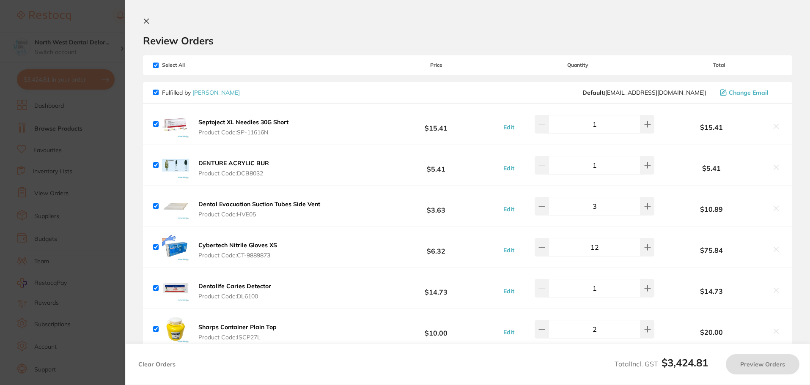
checkbox input "true"
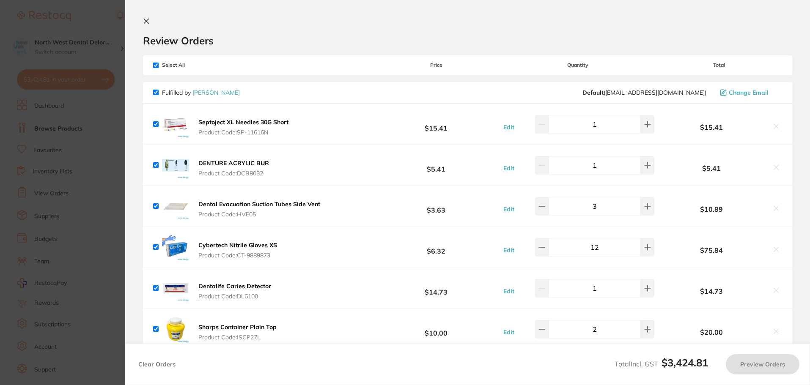
checkbox input "true"
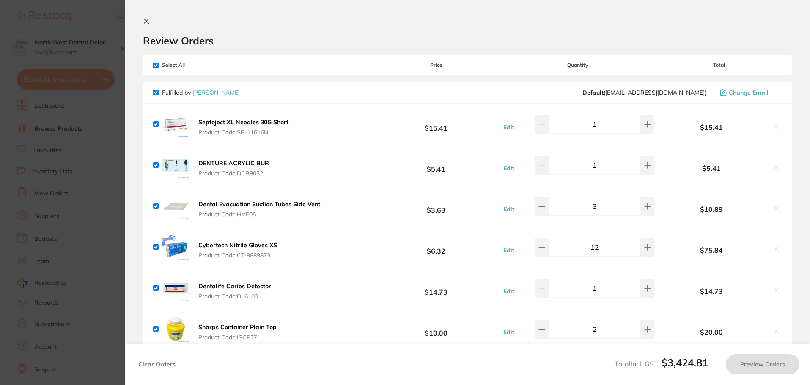
checkbox input "true"
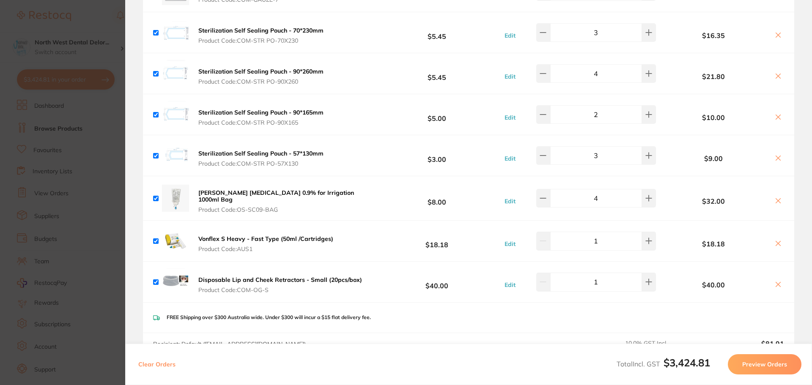
scroll to position [3167, 0]
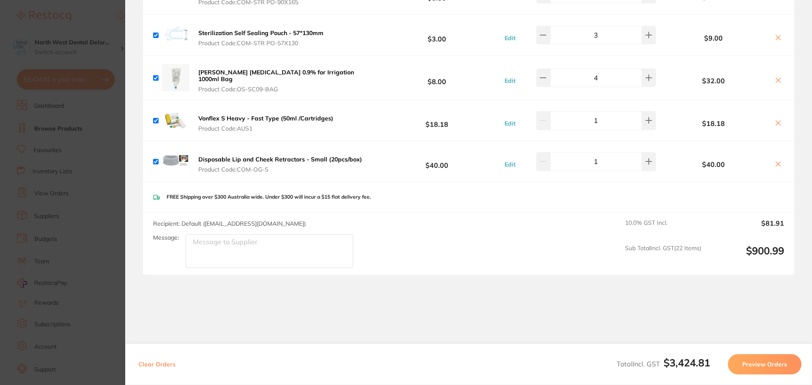
click at [107, 195] on section "Update RRP Set your pre negotiated price for this item. Item Agreed RRP (excl. …" at bounding box center [406, 192] width 812 height 385
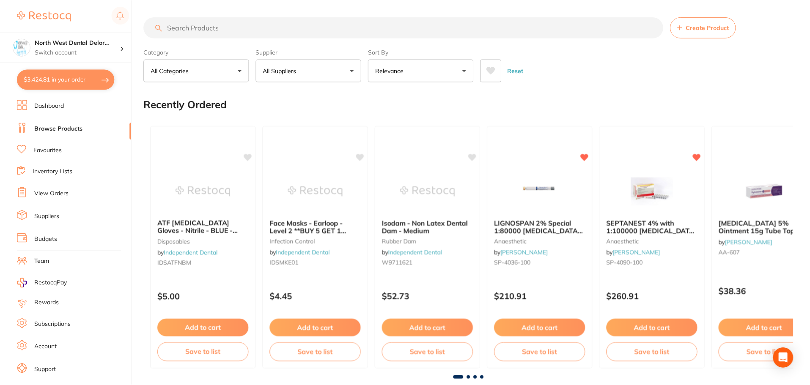
scroll to position [21, 0]
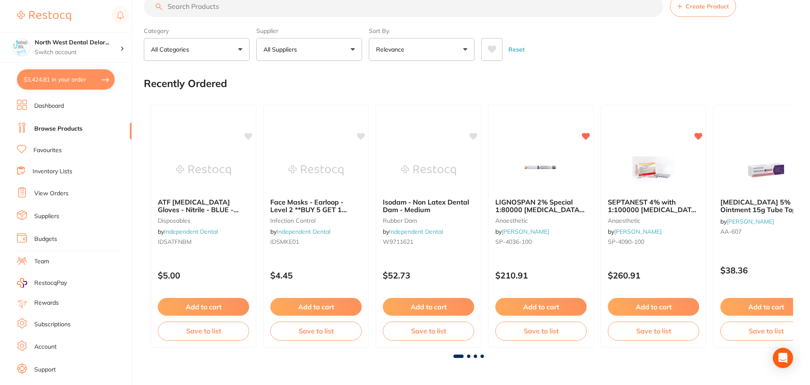
click at [240, 4] on input "search" at bounding box center [404, 6] width 520 height 21
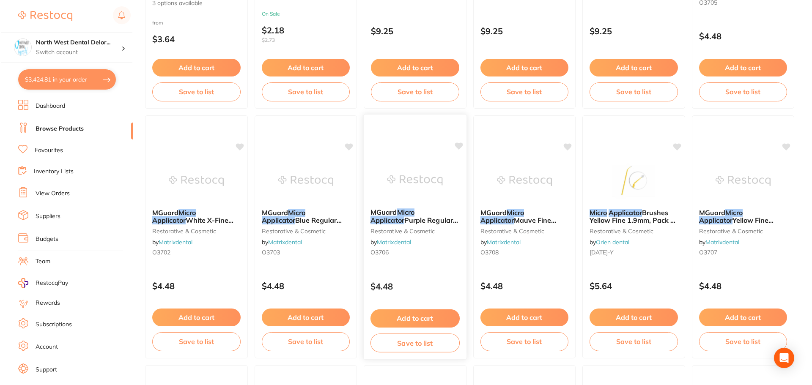
scroll to position [0, 0]
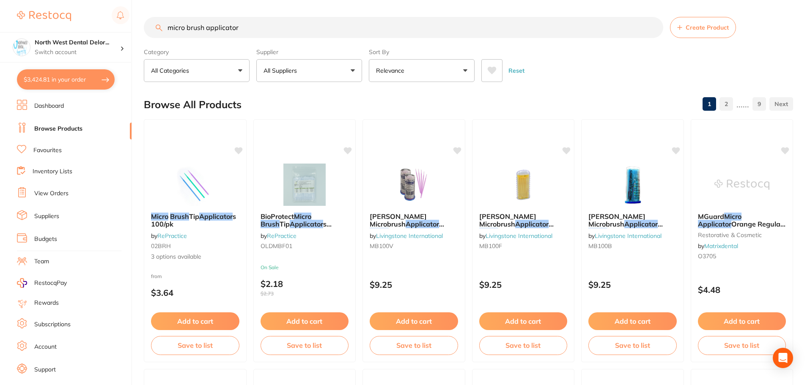
click at [187, 27] on input "micro brush applicator" at bounding box center [404, 27] width 520 height 21
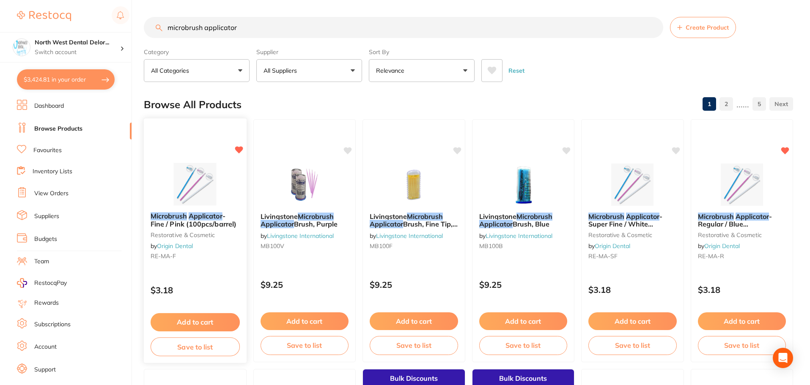
type input "microbrush applicator"
click at [198, 184] on img at bounding box center [195, 184] width 55 height 43
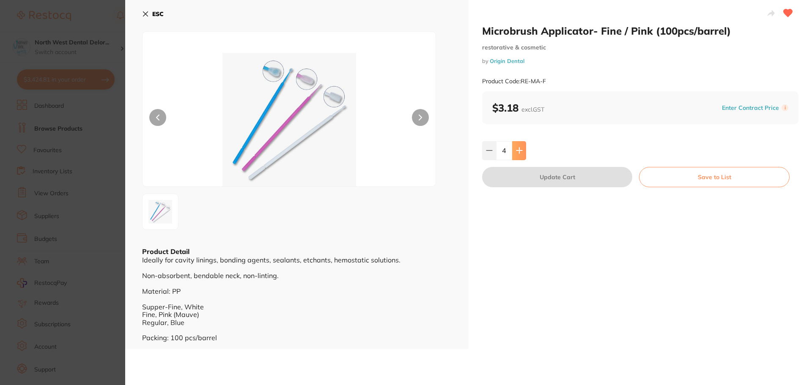
click at [519, 157] on button at bounding box center [519, 150] width 14 height 19
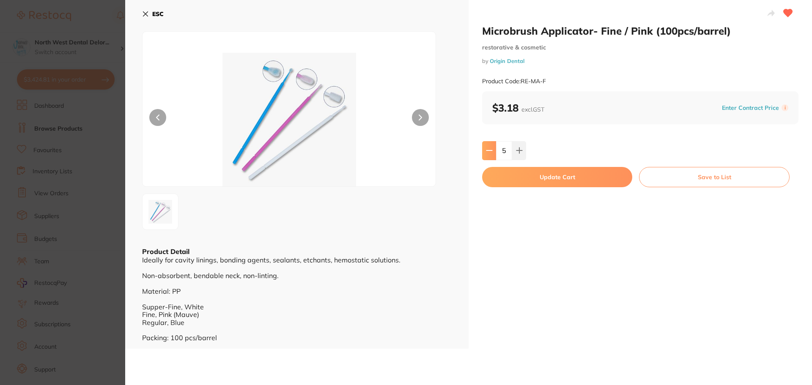
click at [494, 157] on button at bounding box center [489, 150] width 14 height 19
type input "4"
click at [544, 180] on button "Update Cart" at bounding box center [557, 177] width 150 height 20
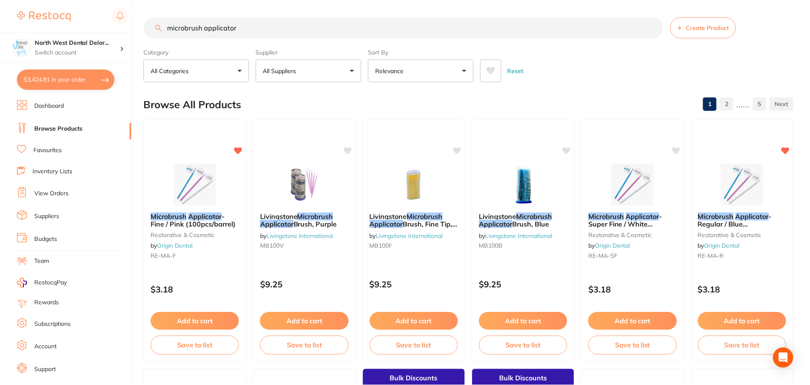
scroll to position [42, 0]
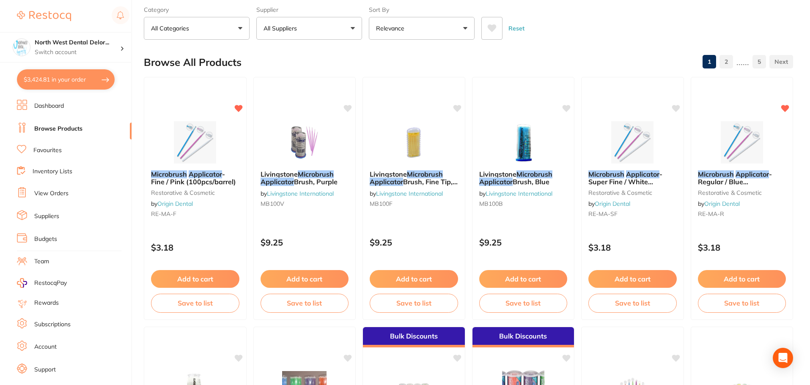
click at [103, 71] on button "$3,424.81 in your order" at bounding box center [66, 79] width 98 height 20
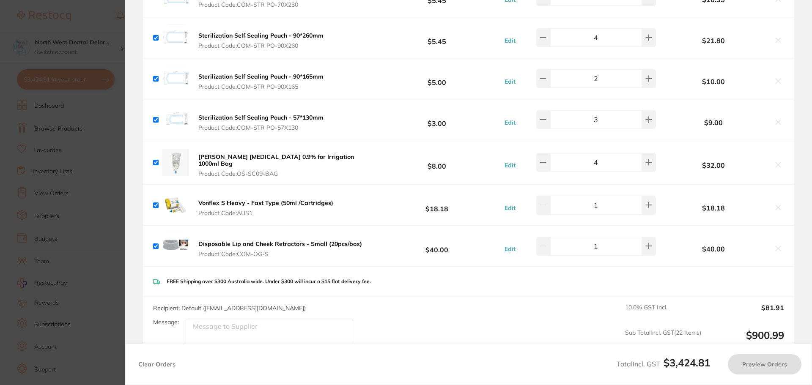
scroll to position [2997, 0]
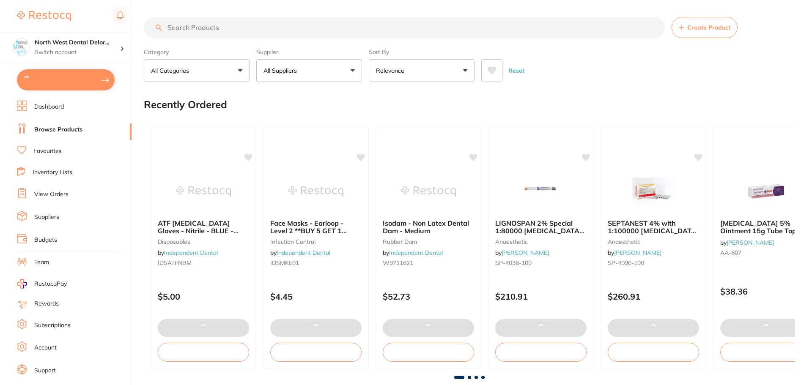
click at [99, 82] on button at bounding box center [66, 79] width 98 height 21
checkbox input "true"
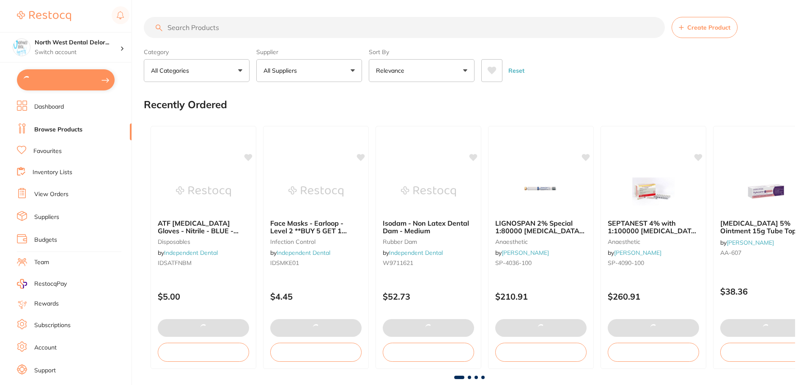
checkbox input "true"
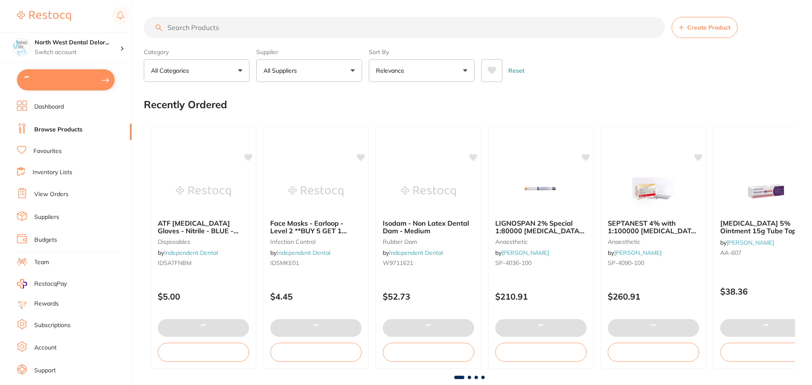
checkbox input "true"
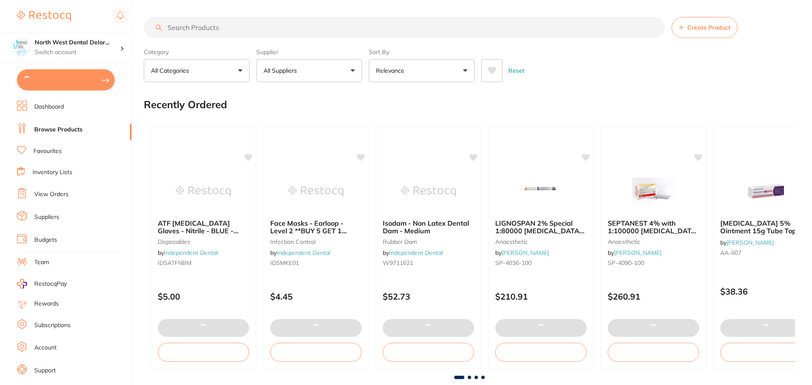
checkbox input "true"
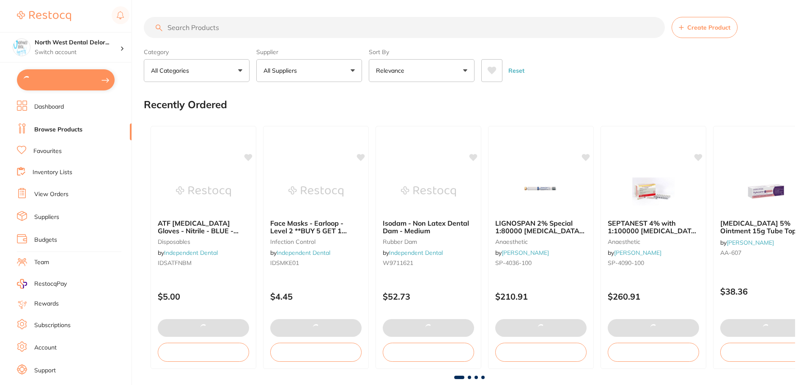
checkbox input "true"
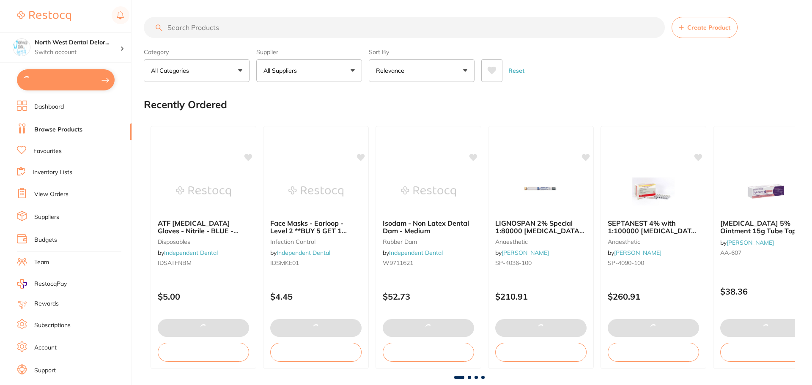
checkbox input "true"
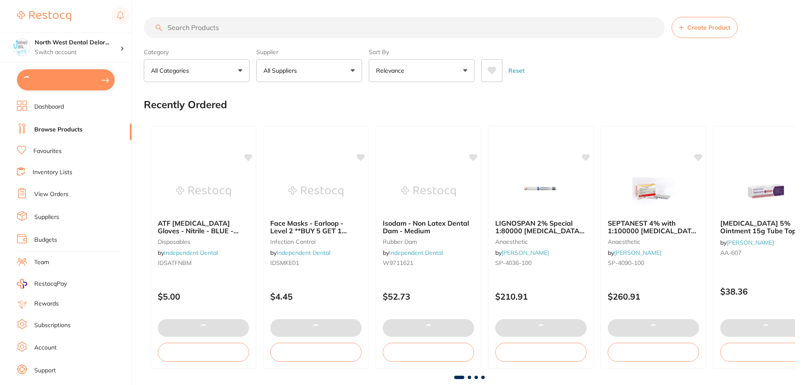
checkbox input "true"
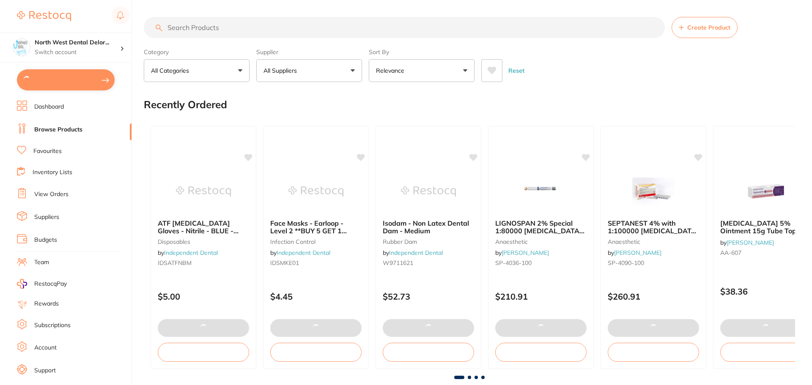
checkbox input "true"
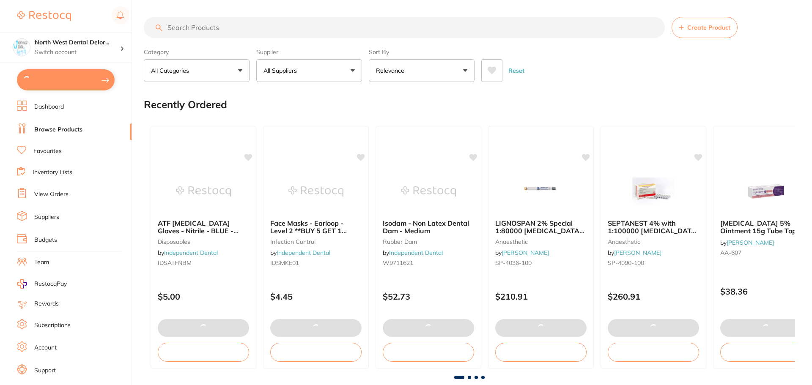
checkbox input "true"
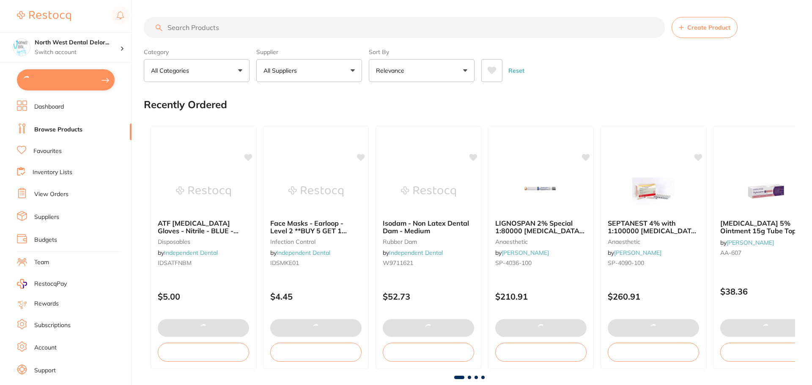
checkbox input "true"
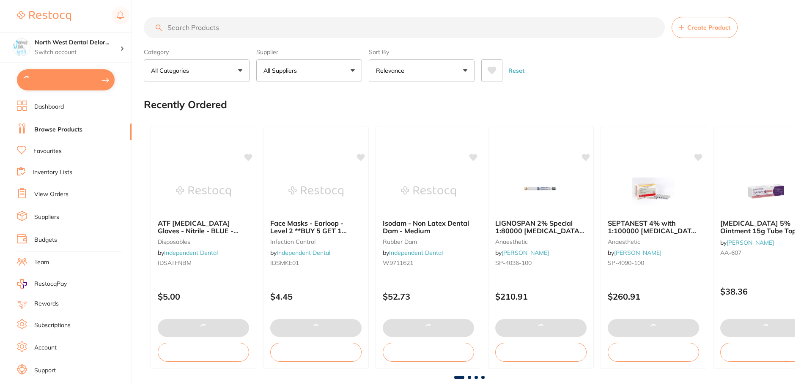
checkbox input "true"
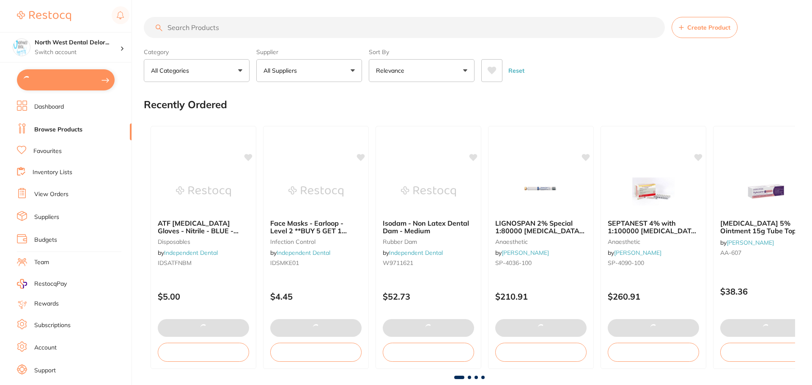
checkbox input "true"
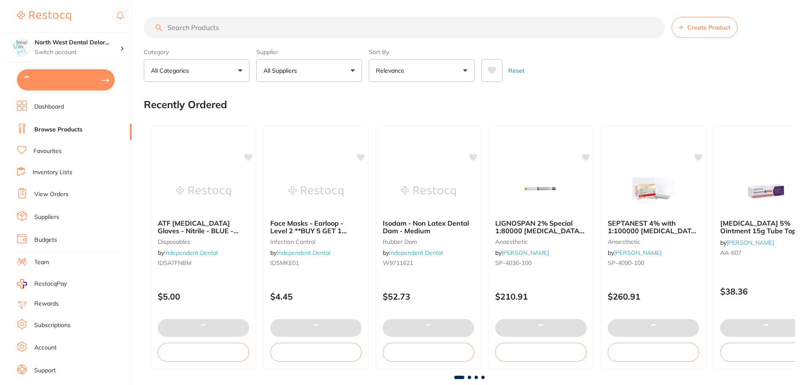
checkbox input "true"
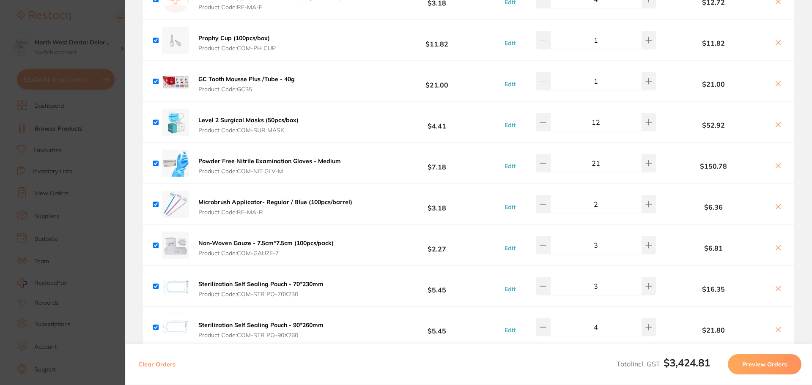
scroll to position [2581, 0]
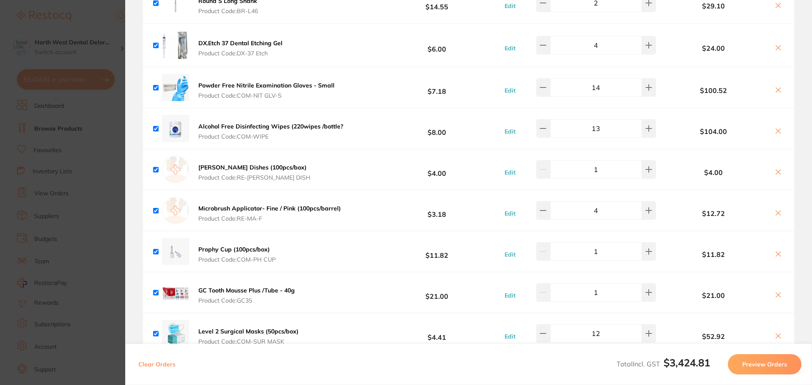
click at [83, 148] on section "Update RRP Set your pre negotiated price for this item. Item Agreed RRP (excl. …" at bounding box center [406, 192] width 812 height 385
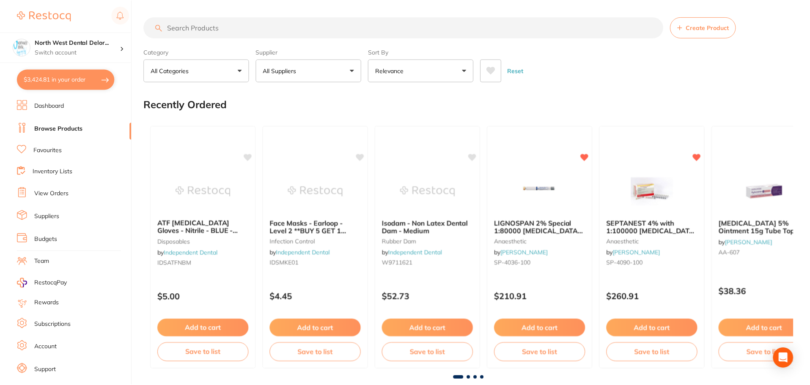
scroll to position [42, 0]
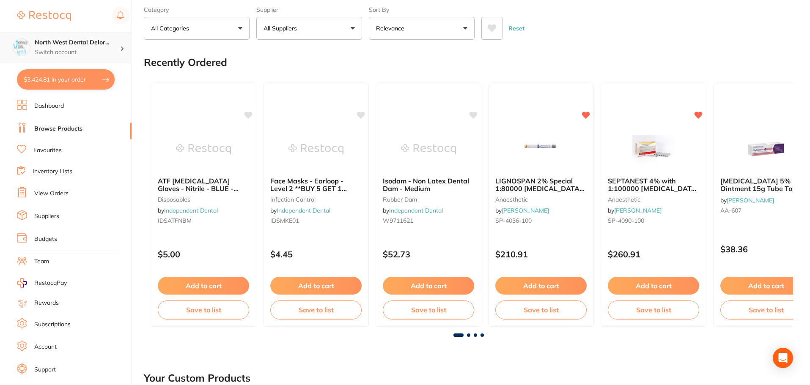
click at [84, 49] on p "Switch account" at bounding box center [77, 52] width 85 height 8
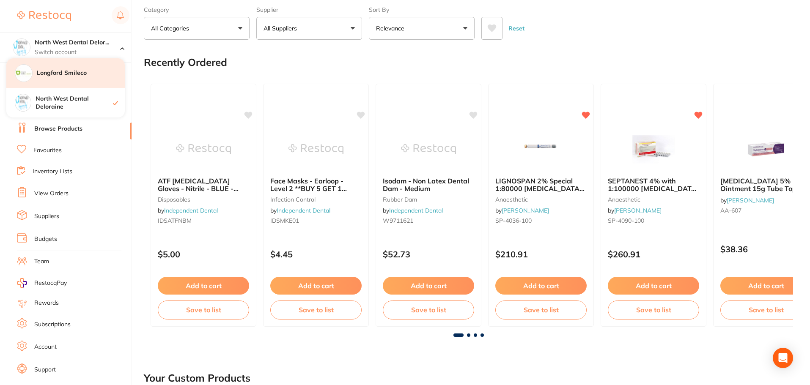
click at [89, 77] on h4 "Longford Smileco" at bounding box center [81, 73] width 88 height 8
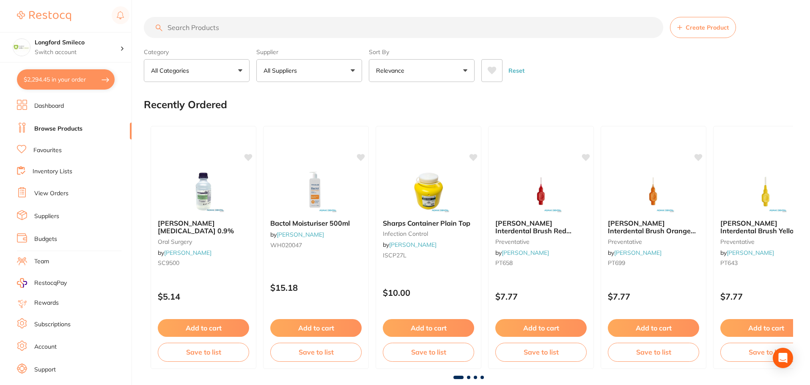
click at [53, 82] on button "$2,294.45 in your order" at bounding box center [66, 79] width 98 height 20
checkbox input "true"
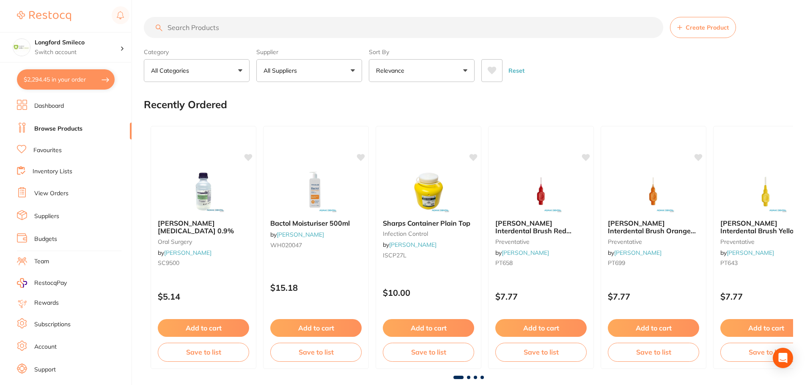
checkbox input "true"
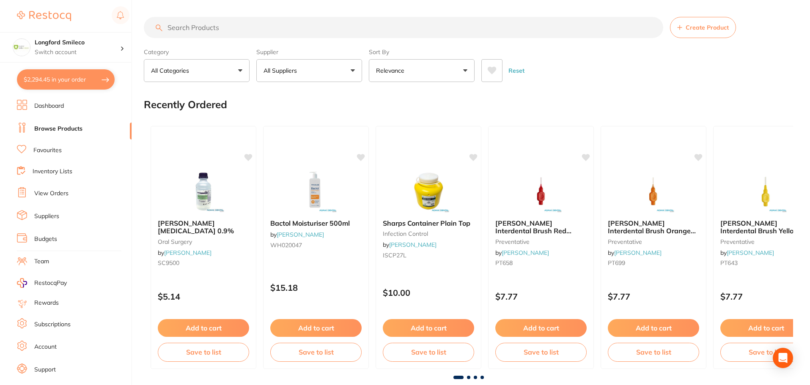
checkbox input "true"
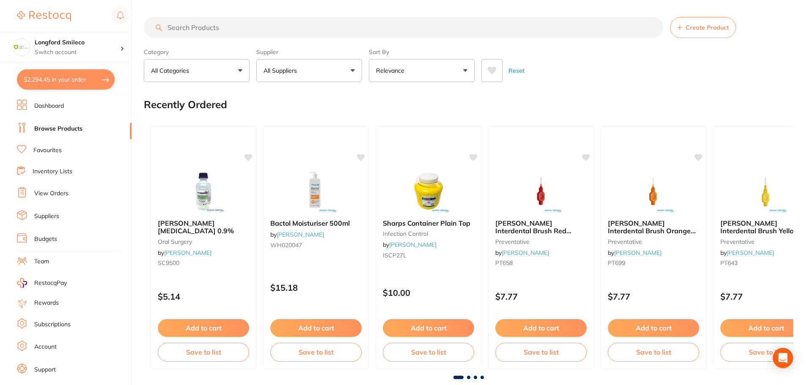
checkbox input "true"
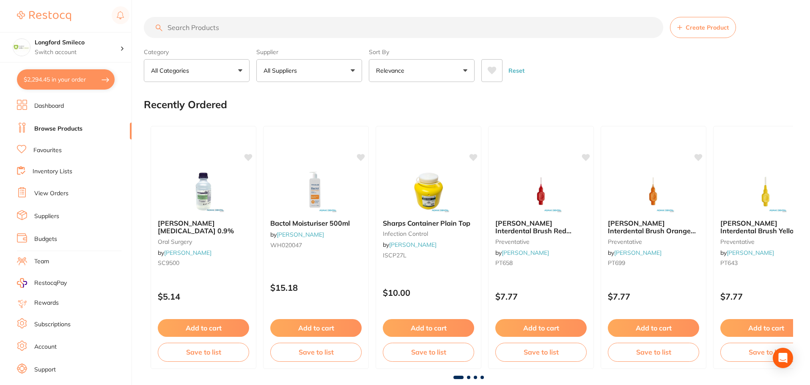
checkbox input "true"
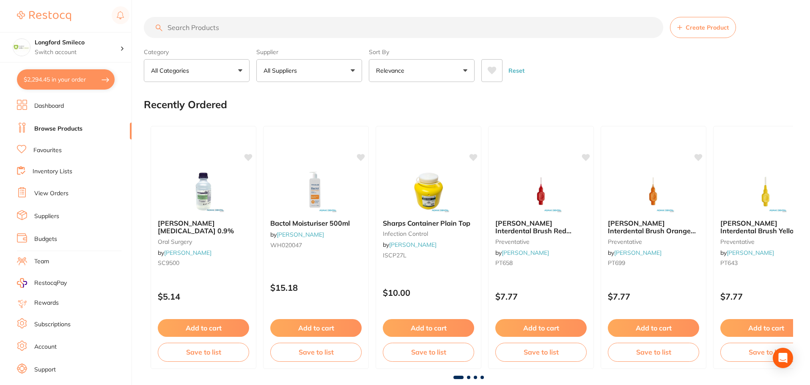
checkbox input "true"
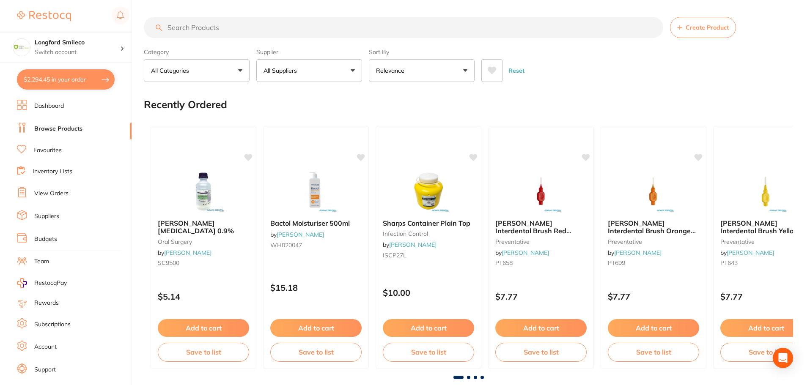
checkbox input "true"
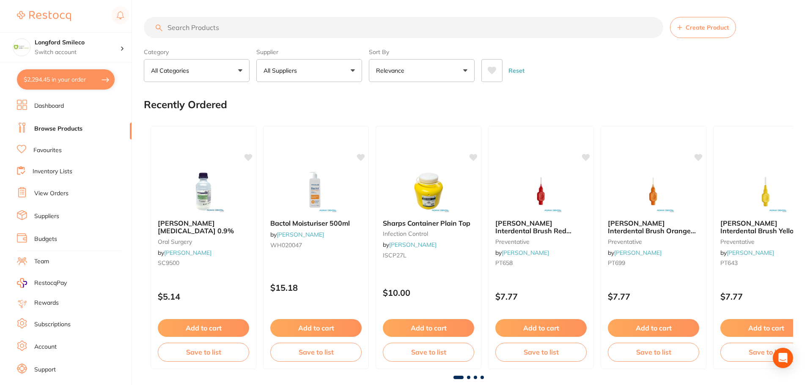
checkbox input "true"
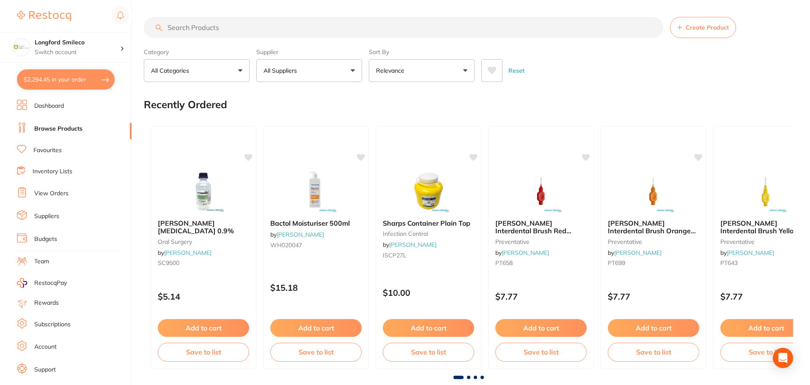
checkbox input "true"
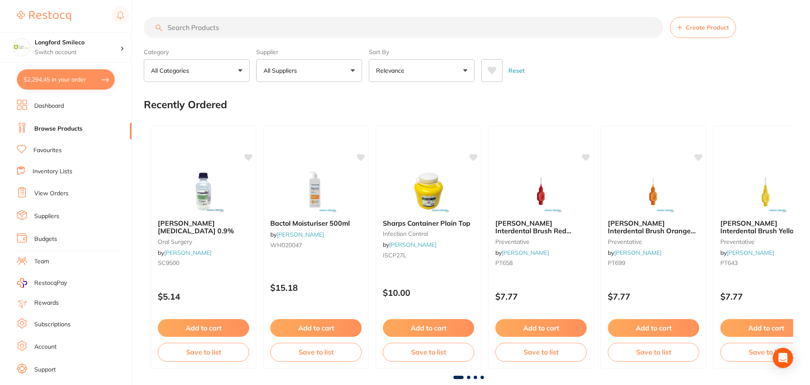
checkbox input "true"
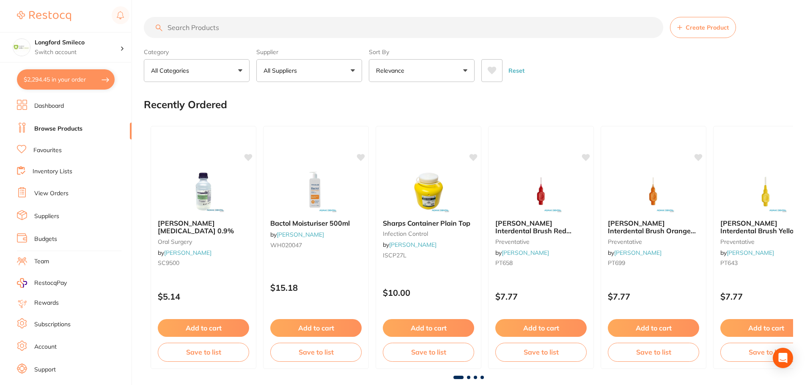
checkbox input "true"
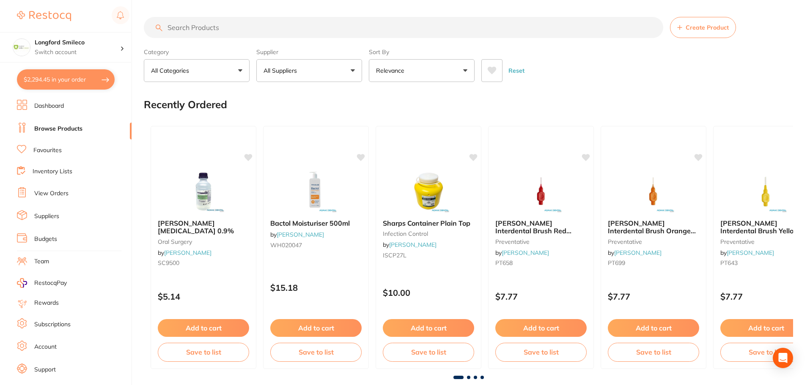
checkbox input "true"
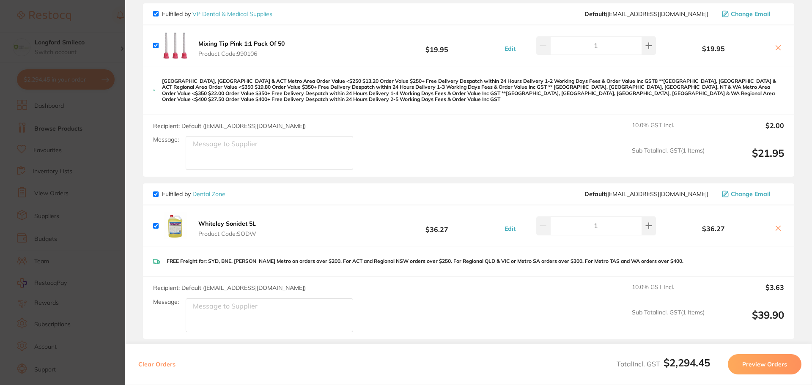
scroll to position [2775, 0]
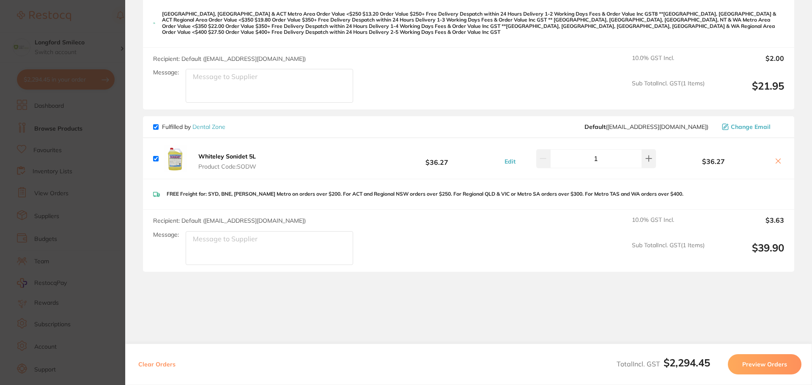
click at [26, 226] on section "Update RRP Set your pre negotiated price for this item. Item Agreed RRP (excl. …" at bounding box center [406, 192] width 812 height 385
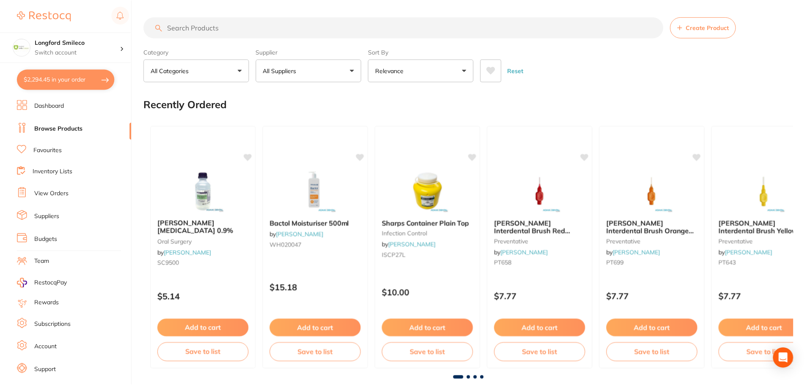
scroll to position [42, 0]
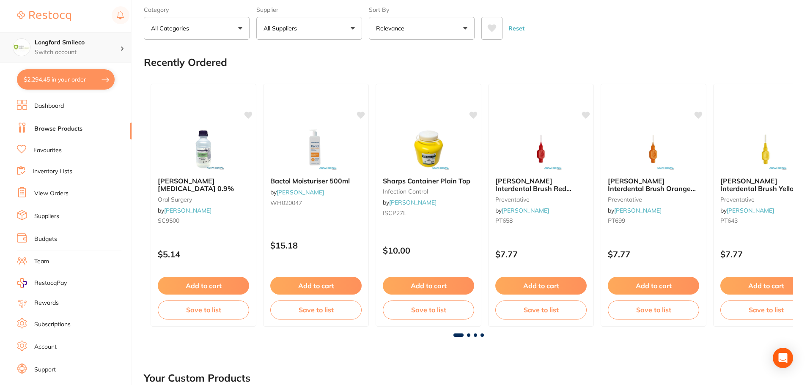
click at [63, 45] on h4 "Longford Smileco" at bounding box center [77, 42] width 85 height 8
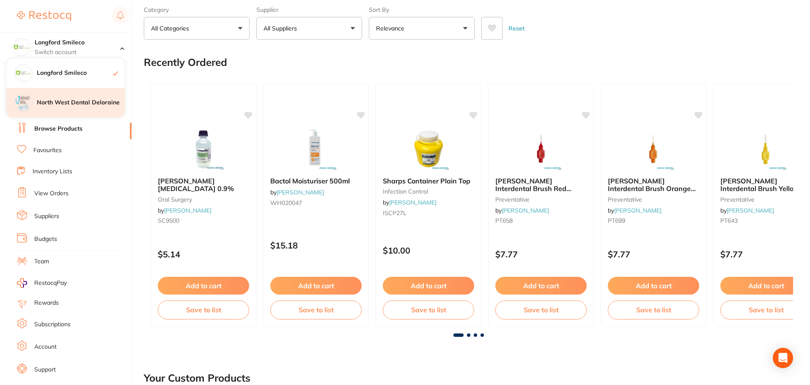
click at [61, 98] on div "North West Dental Deloraine" at bounding box center [65, 103] width 118 height 30
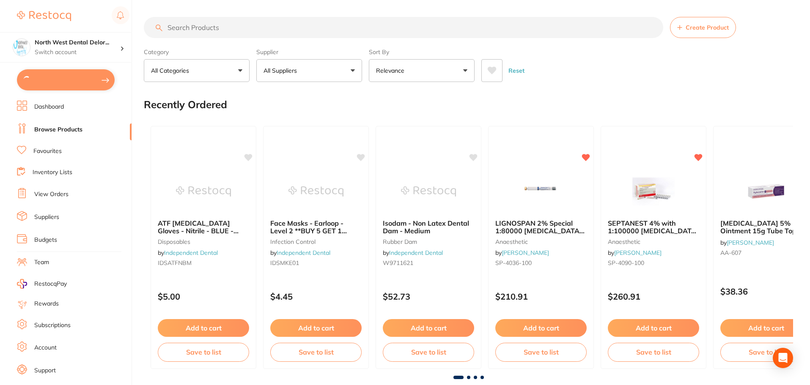
type input "2"
click at [66, 91] on section "North West Dental Delor... Switch account Longford Smileco North West Dental De…" at bounding box center [66, 192] width 132 height 385
click at [69, 85] on button "$3,424.81 in your order" at bounding box center [66, 79] width 98 height 20
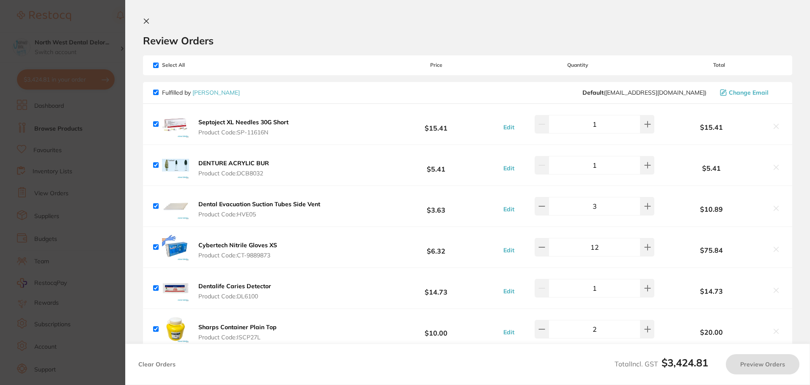
checkbox input "true"
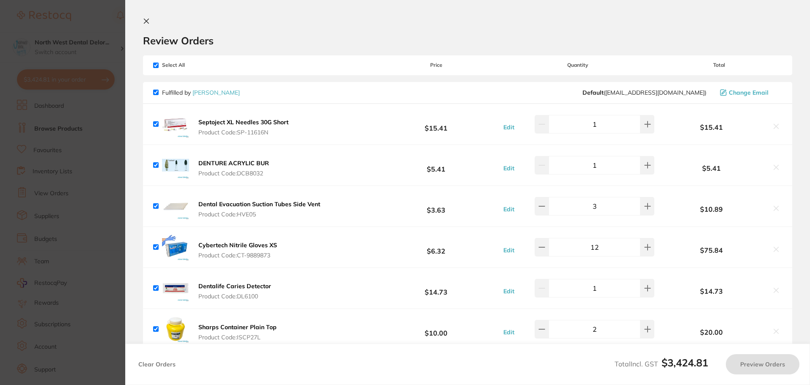
checkbox input "true"
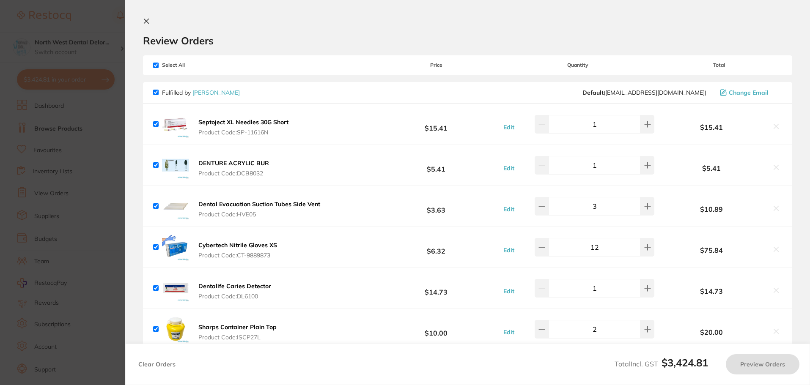
checkbox input "true"
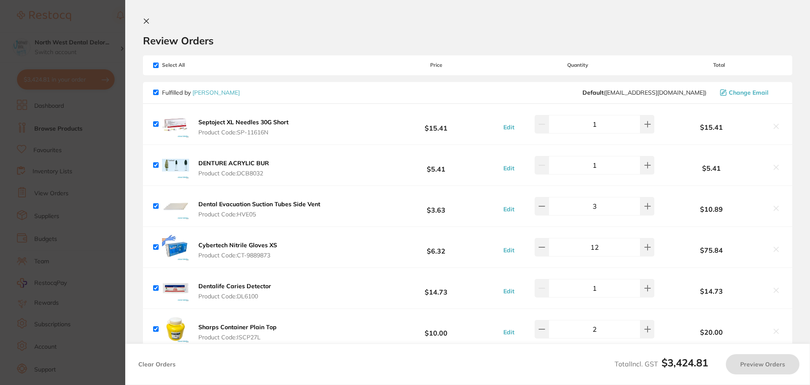
checkbox input "true"
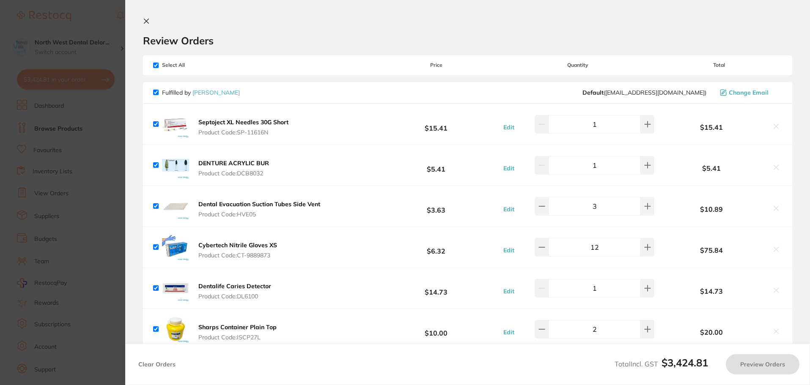
checkbox input "true"
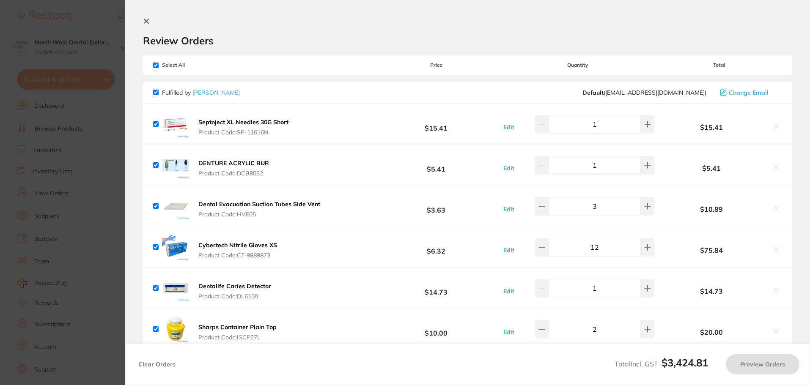
checkbox input "true"
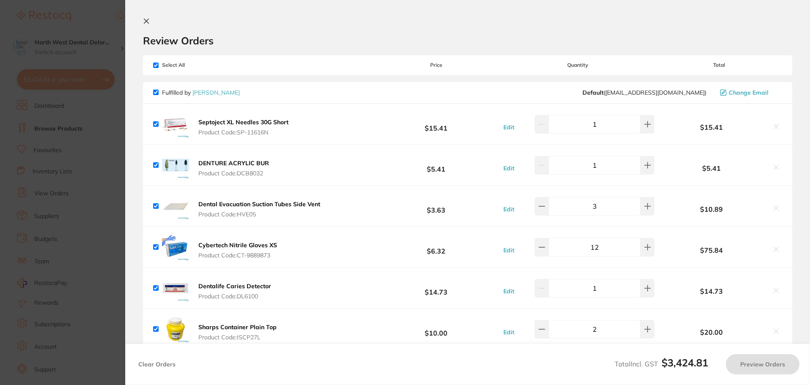
checkbox input "true"
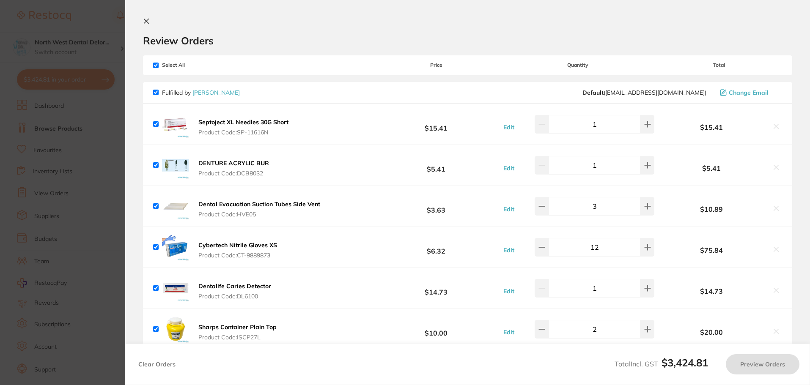
checkbox input "true"
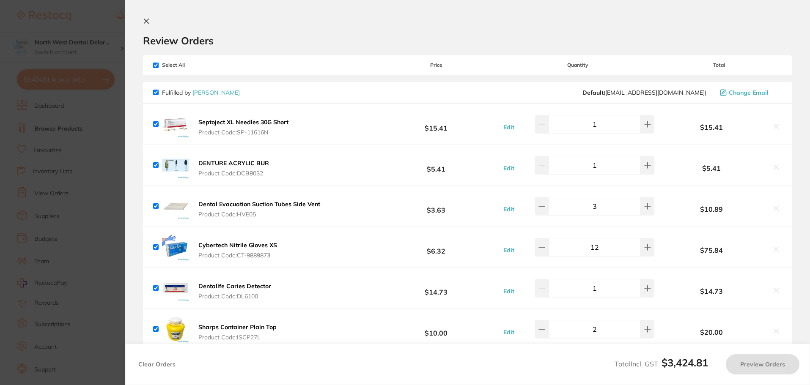
checkbox input "true"
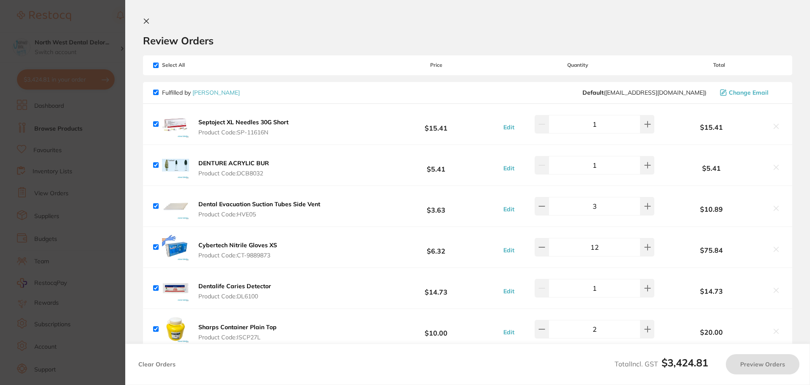
checkbox input "true"
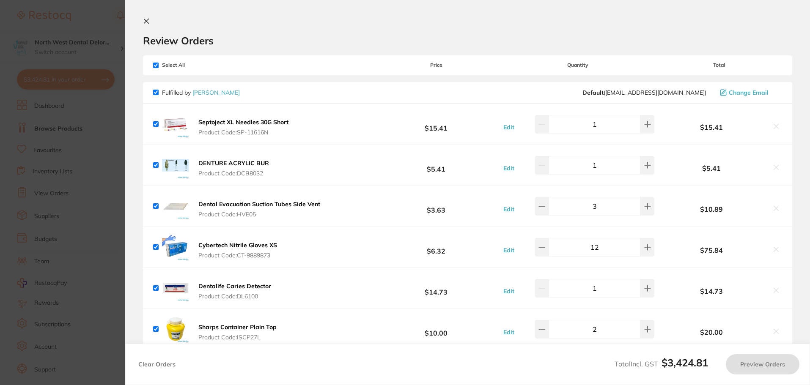
checkbox input "true"
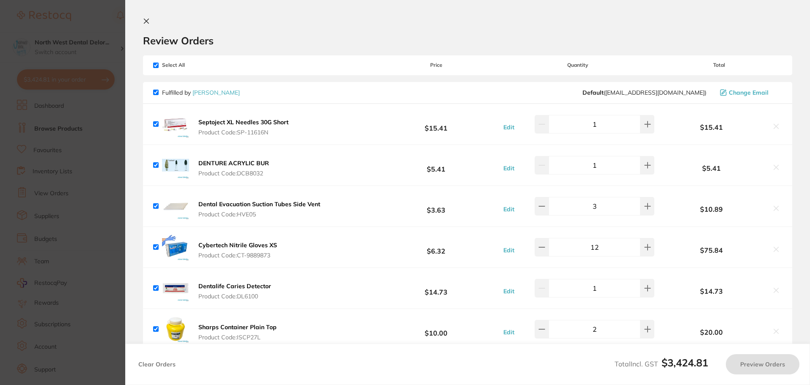
checkbox input "true"
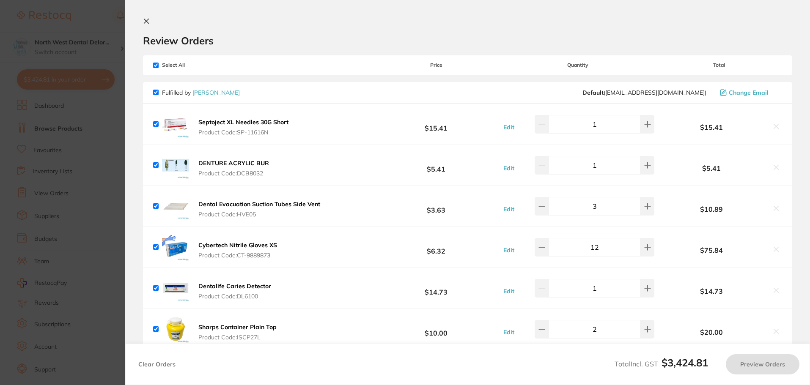
checkbox input "true"
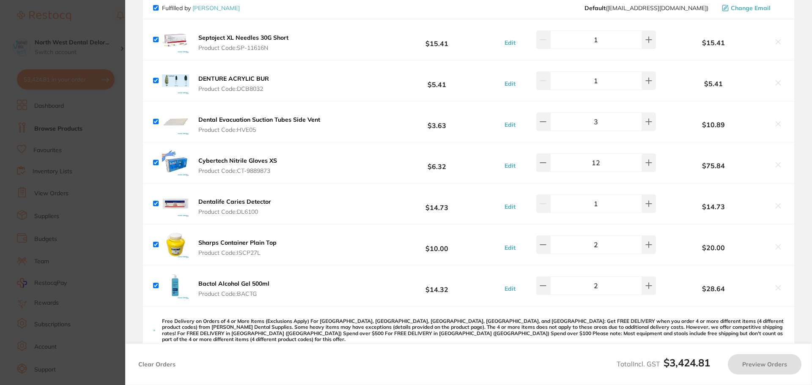
scroll to position [127, 0]
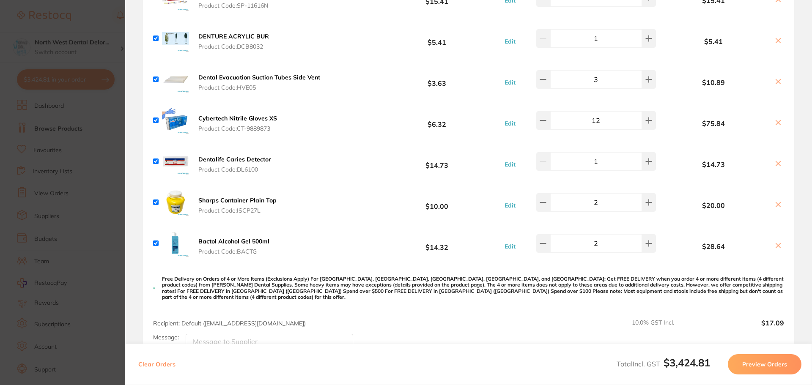
click at [97, 198] on section "Update RRP Set your pre negotiated price for this item. Item Agreed RRP (excl. …" at bounding box center [406, 192] width 812 height 385
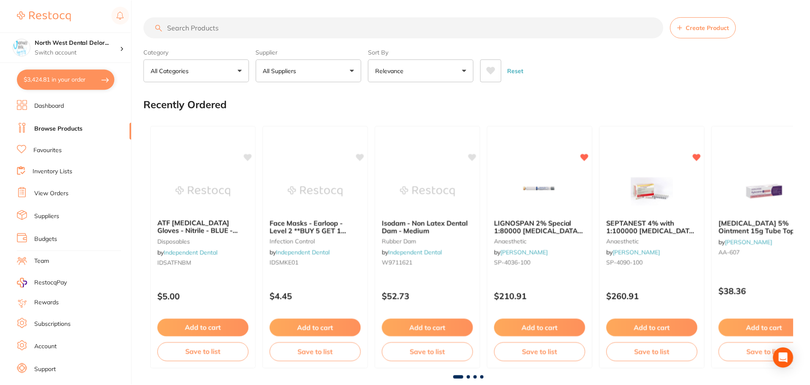
scroll to position [42, 0]
